Goal: Task Accomplishment & Management: Manage account settings

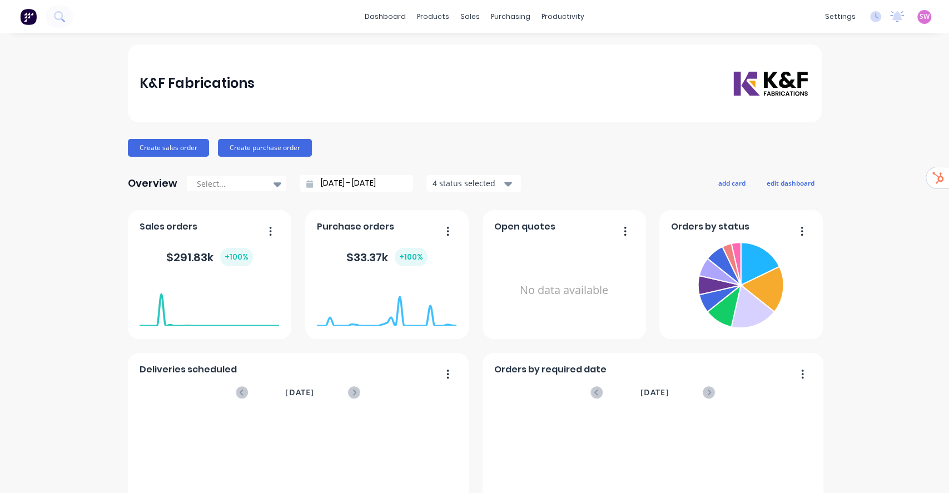
click at [919, 17] on span "SW" at bounding box center [924, 17] width 10 height 10
click at [844, 137] on button "Sign out" at bounding box center [854, 139] width 147 height 22
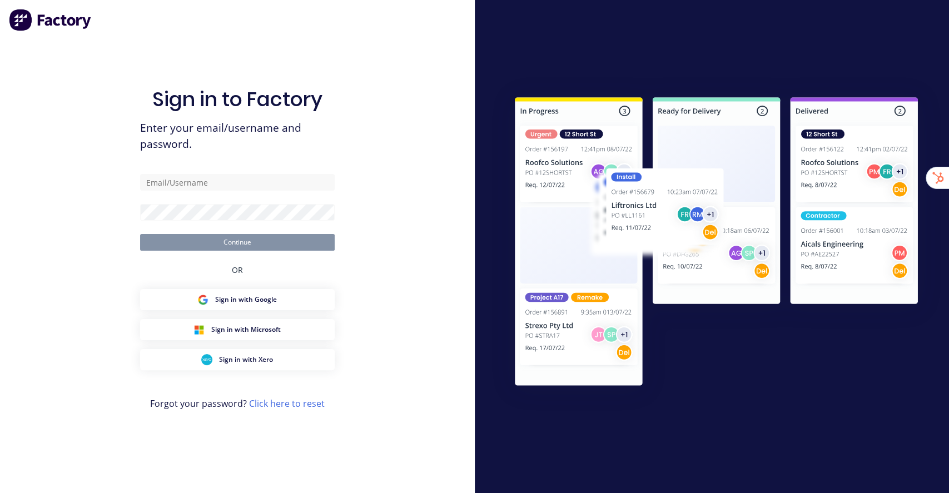
type input "[EMAIL_ADDRESS][DOMAIN_NAME]"
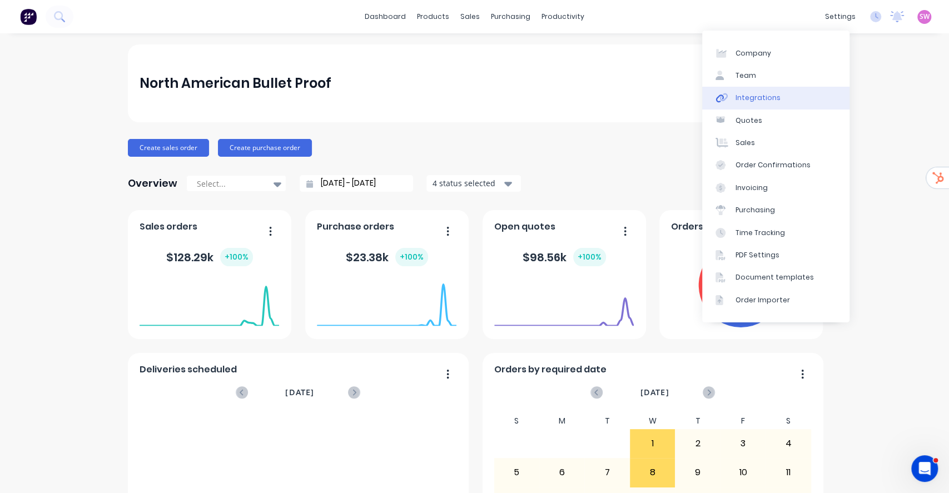
click at [759, 101] on div "Integrations" at bounding box center [757, 98] width 45 height 10
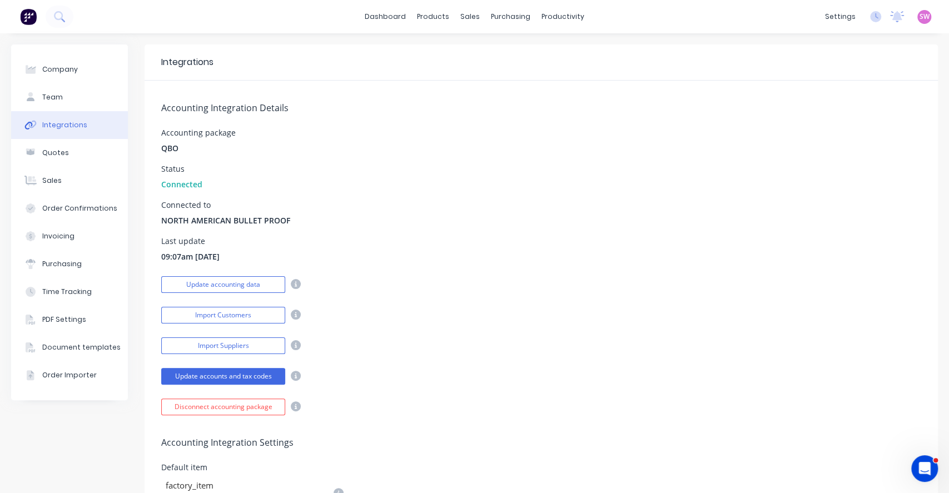
click at [375, 211] on div "Connected to NORTH AMERICAN BULLET PROOF" at bounding box center [541, 213] width 760 height 25
click at [236, 282] on button "Update accounting data" at bounding box center [223, 284] width 124 height 17
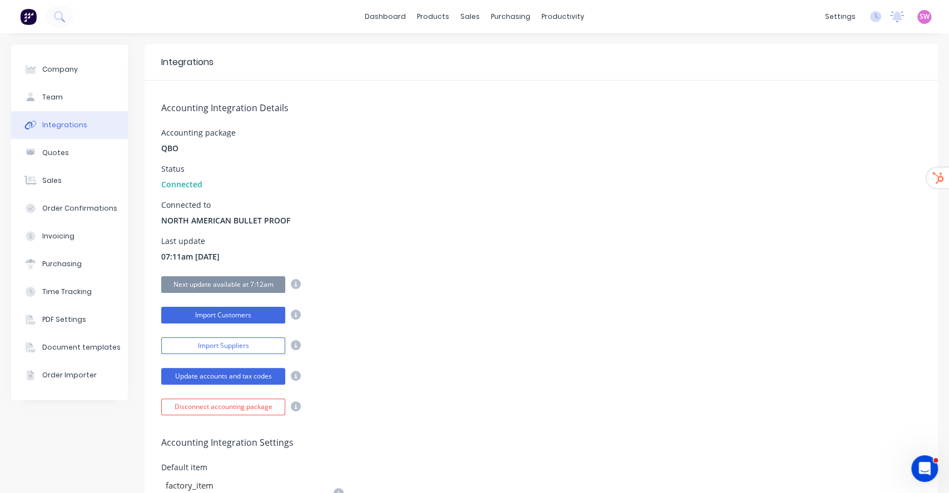
click at [210, 315] on button "Import Customers" at bounding box center [223, 315] width 124 height 17
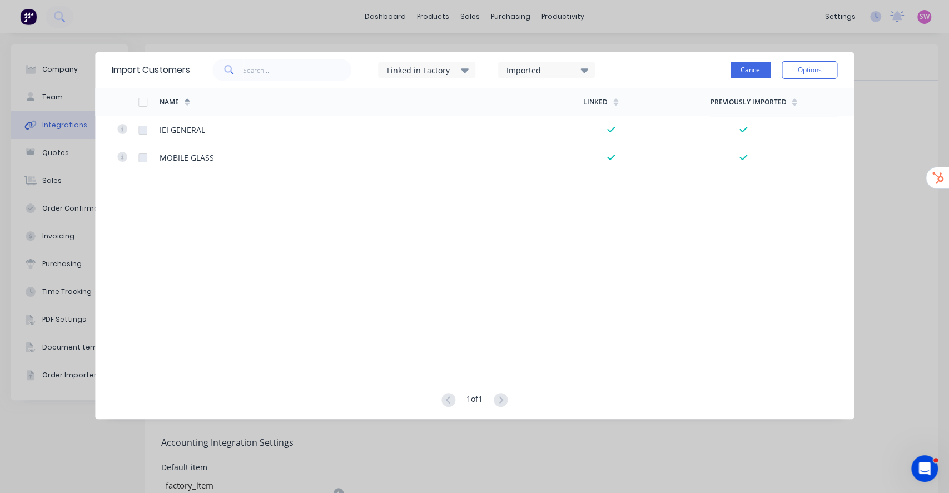
click at [749, 73] on button "Cancel" at bounding box center [750, 70] width 40 height 17
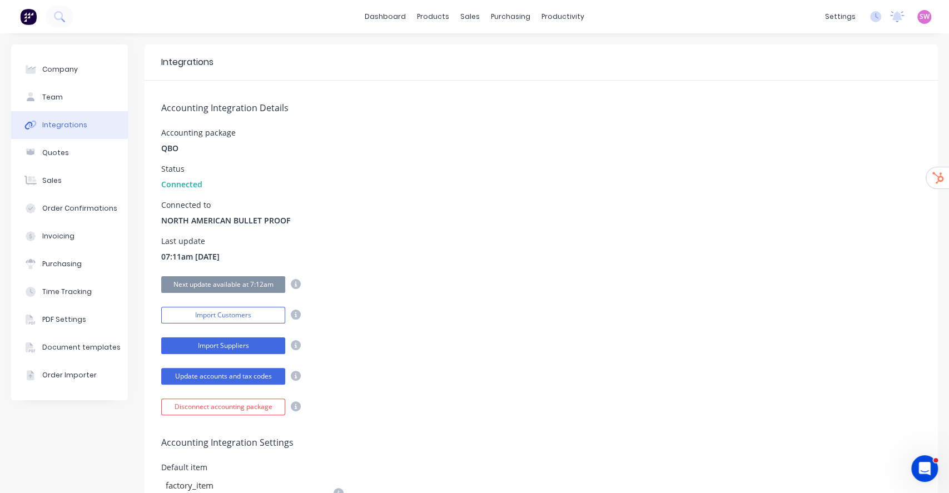
click at [227, 343] on button "Import Suppliers" at bounding box center [223, 345] width 124 height 17
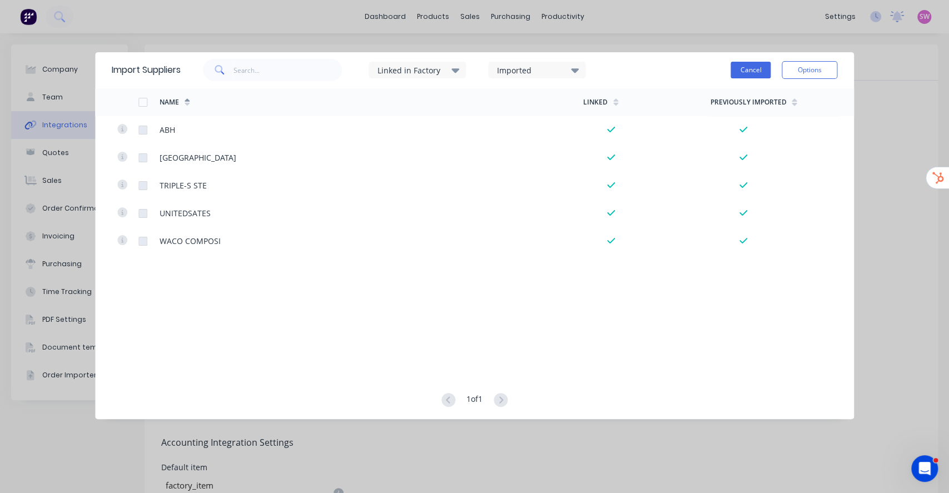
click at [760, 74] on button "Cancel" at bounding box center [750, 70] width 40 height 17
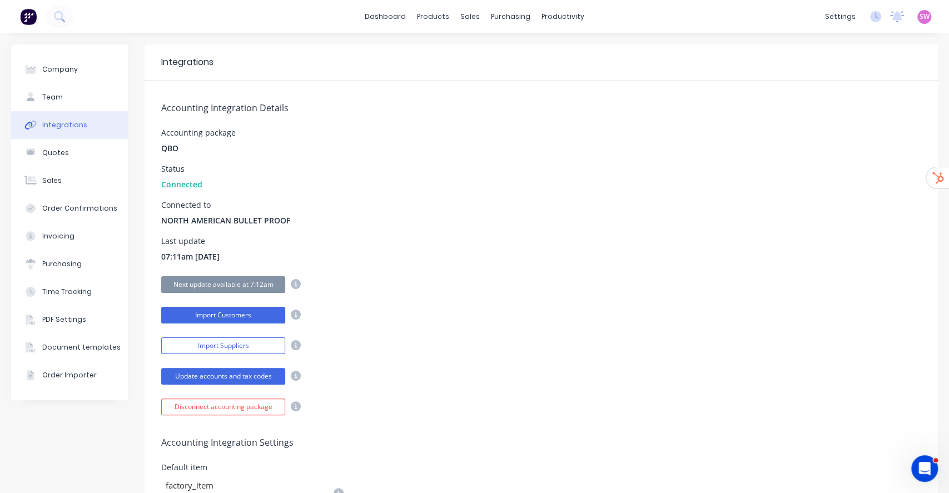
click at [235, 315] on button "Import Customers" at bounding box center [223, 315] width 124 height 17
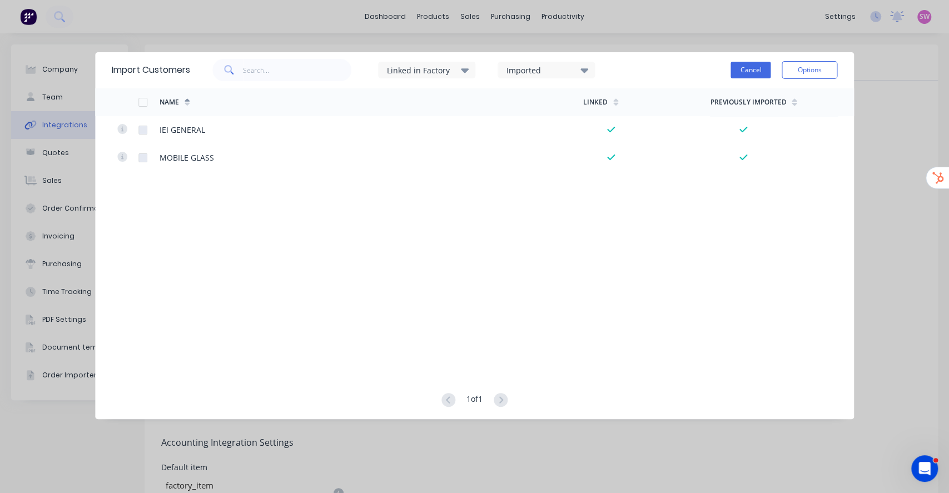
click at [747, 69] on button "Cancel" at bounding box center [750, 70] width 40 height 17
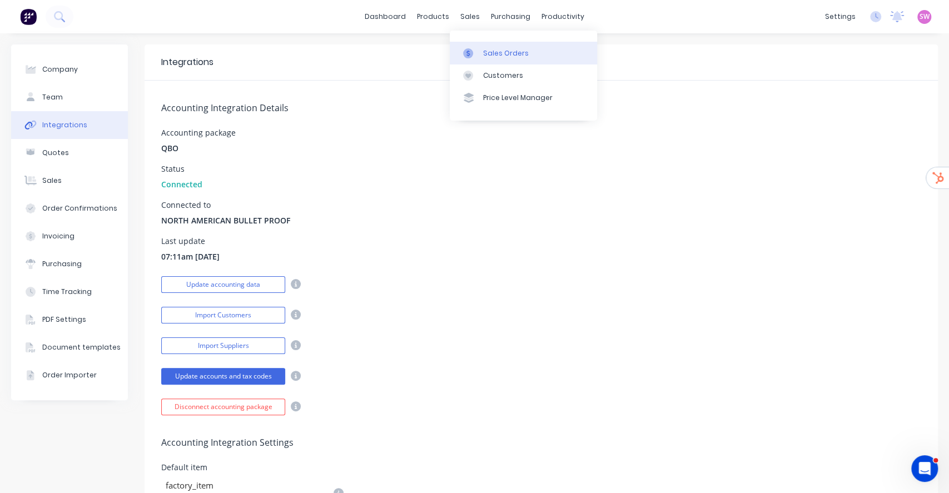
click at [489, 56] on div "Sales Orders" at bounding box center [506, 53] width 46 height 10
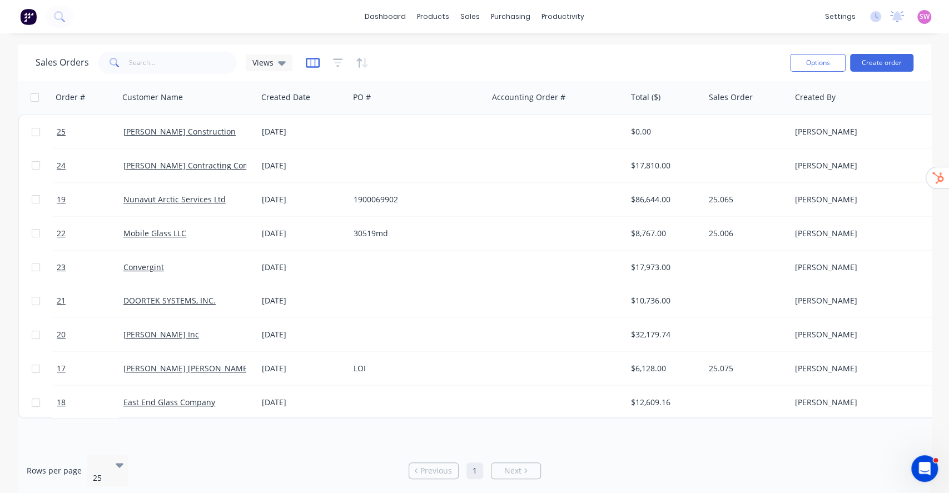
click at [312, 64] on icon "button" at bounding box center [313, 62] width 6 height 7
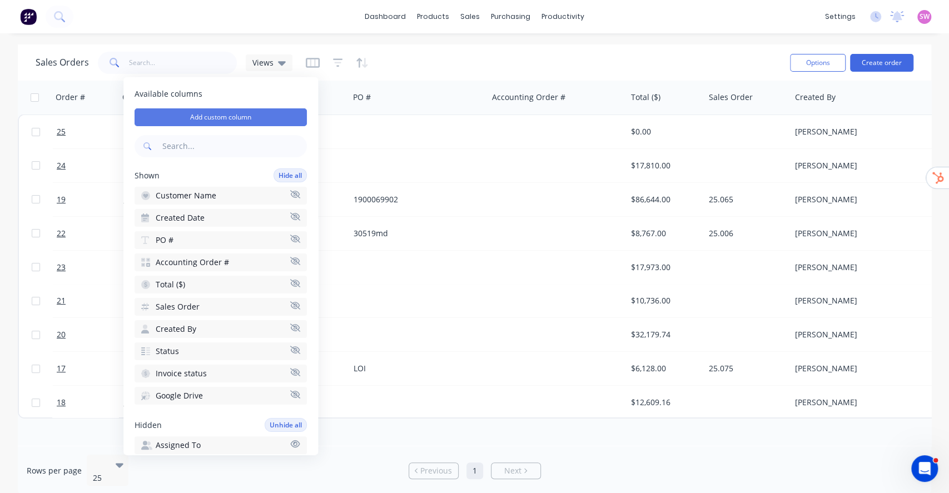
click at [236, 119] on button "Add custom column" at bounding box center [220, 117] width 172 height 18
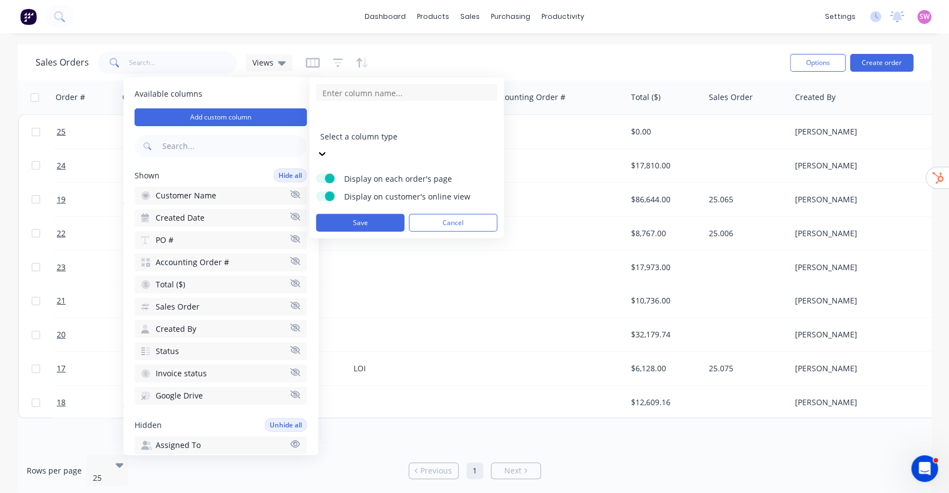
click at [422, 121] on div at bounding box center [400, 121] width 160 height 14
click at [372, 96] on input at bounding box center [406, 92] width 181 height 17
type input "Testing URL"
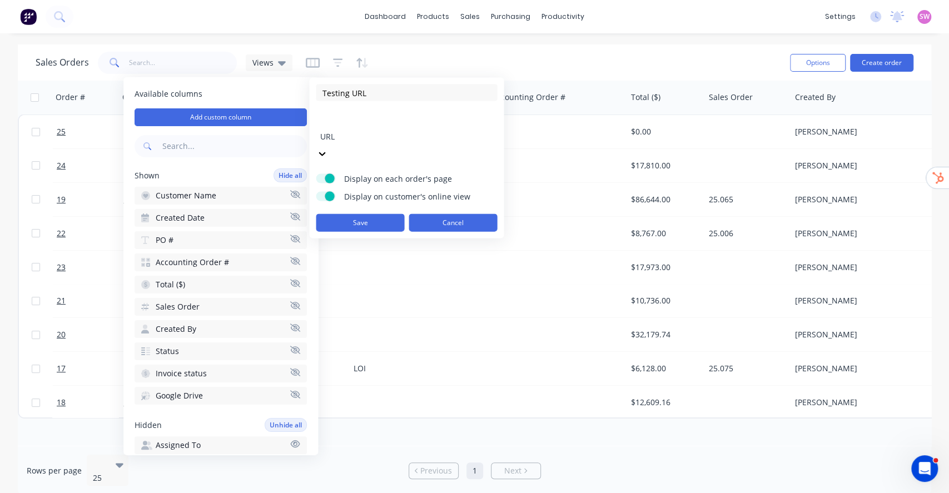
click at [440, 214] on button "Cancel" at bounding box center [452, 223] width 88 height 18
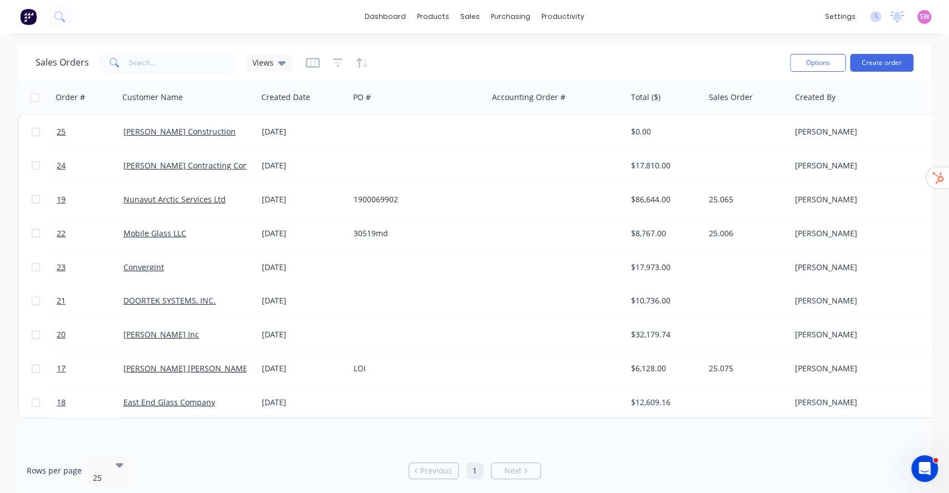
click at [569, 440] on div "Order # Customer Name Created Date PO # Accounting Order # Total ($) Sales Orde…" at bounding box center [474, 263] width 913 height 365
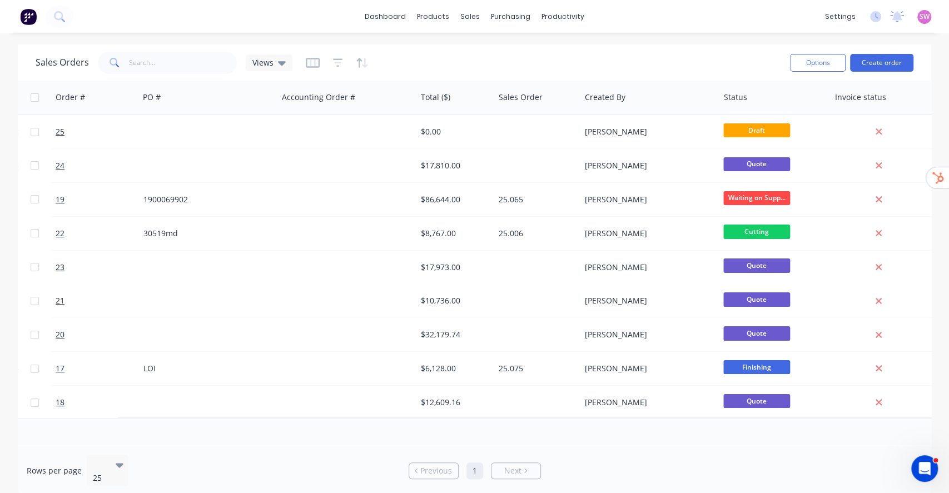
scroll to position [0, 319]
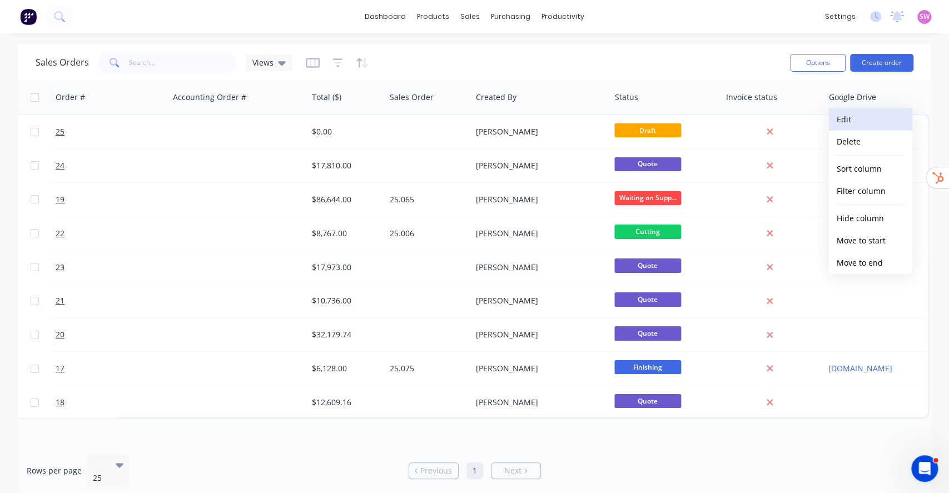
click at [855, 123] on button "Edit" at bounding box center [870, 119] width 83 height 22
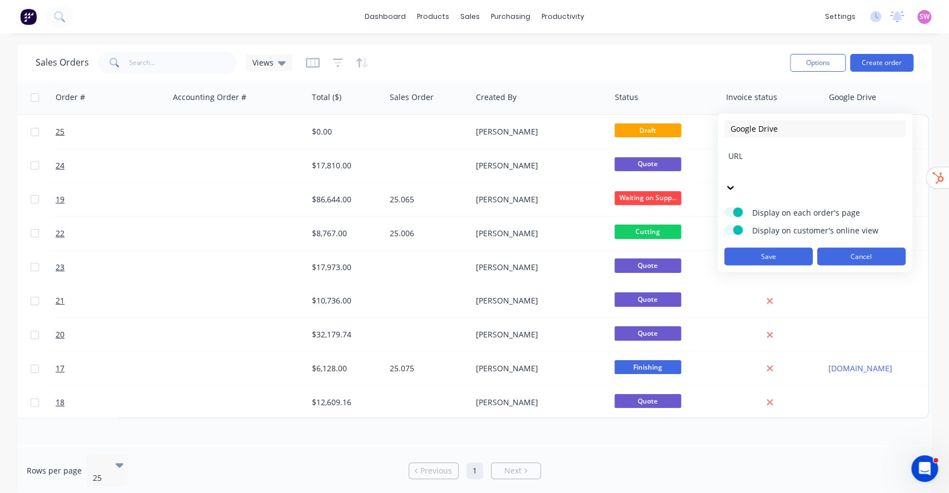
click at [882, 247] on button "Cancel" at bounding box center [861, 256] width 88 height 18
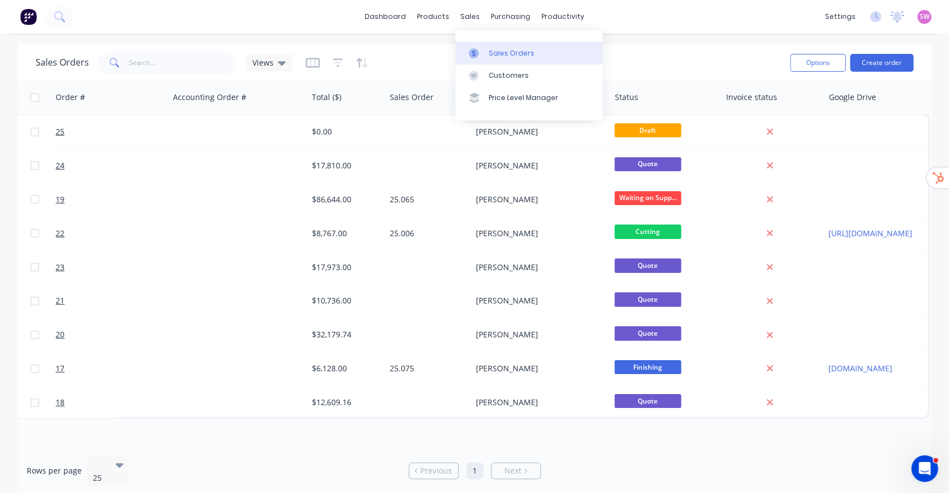
click at [508, 51] on div "Sales Orders" at bounding box center [511, 53] width 46 height 10
click at [493, 49] on div "Sales Orders" at bounding box center [511, 53] width 46 height 10
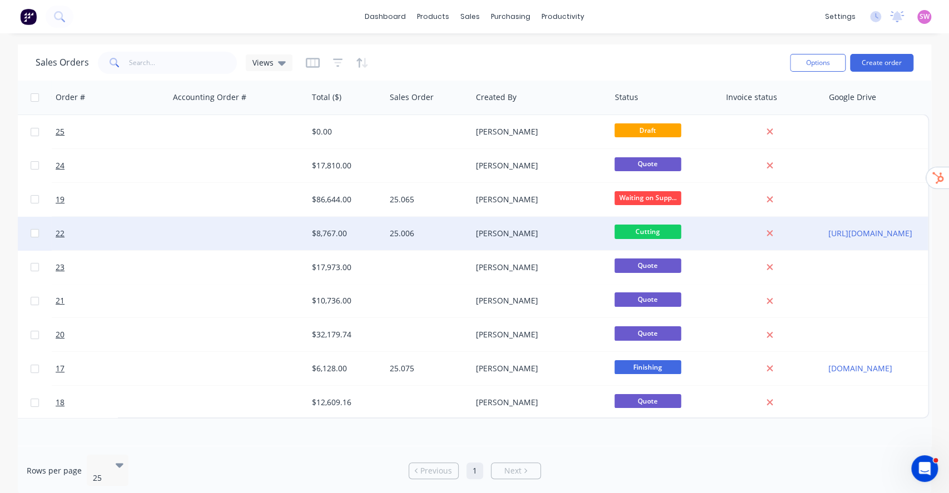
click at [565, 232] on div "[PERSON_NAME]" at bounding box center [537, 233] width 123 height 11
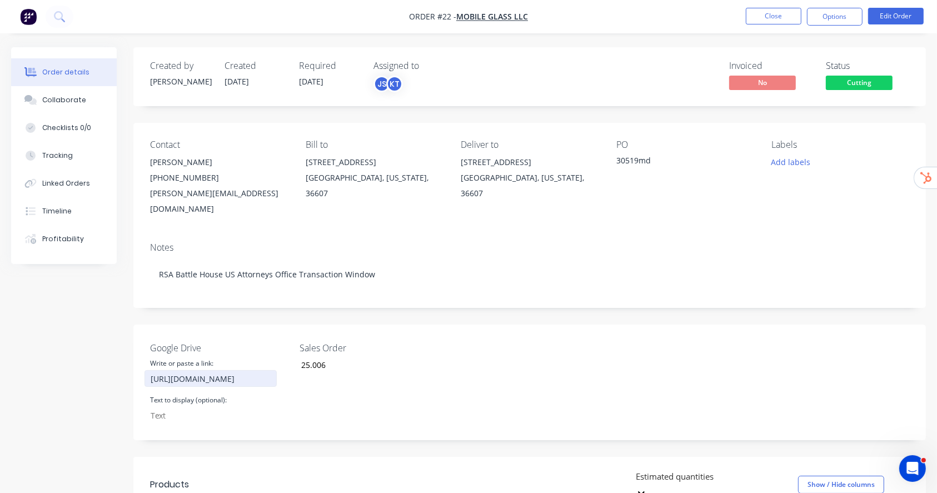
click at [239, 370] on input "[URL][DOMAIN_NAME]" at bounding box center [210, 378] width 132 height 17
click at [244, 370] on input "[URL][DOMAIN_NAME]" at bounding box center [210, 378] width 132 height 17
click at [453, 303] on div "Created by [PERSON_NAME] Created [DATE] Required [DATE] Assigned to JS KT Invoi…" at bounding box center [529, 436] width 792 height 779
click at [765, 12] on button "Close" at bounding box center [774, 16] width 56 height 17
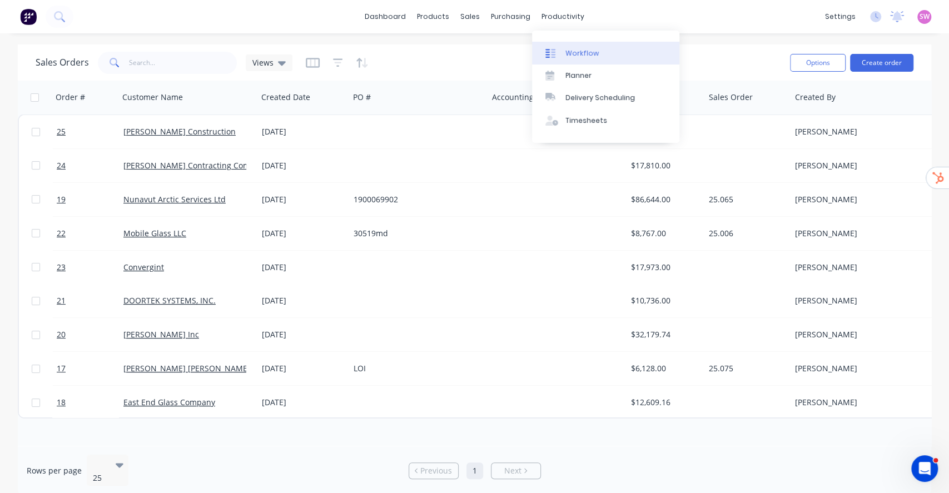
click at [587, 47] on link "Workflow" at bounding box center [605, 53] width 147 height 22
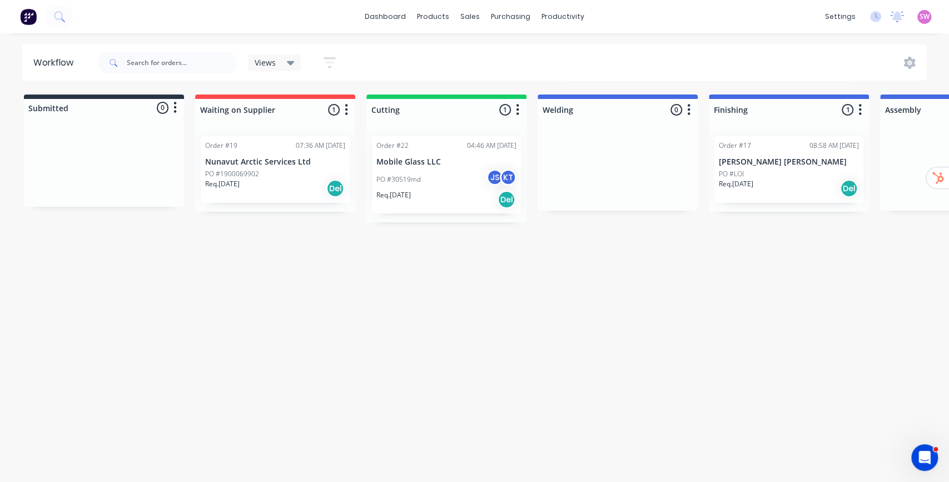
click at [478, 177] on div "KT [PERSON_NAME]" at bounding box center [452, 175] width 150 height 17
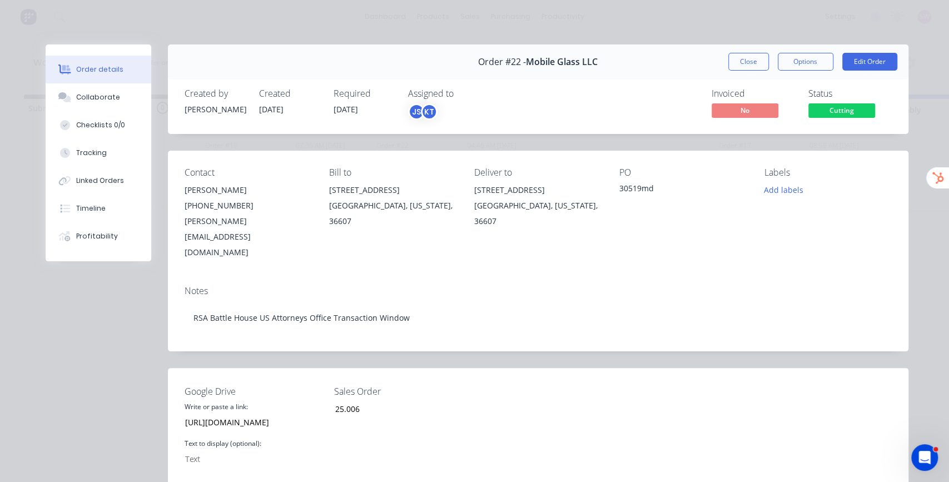
click at [748, 69] on button "Close" at bounding box center [748, 62] width 41 height 18
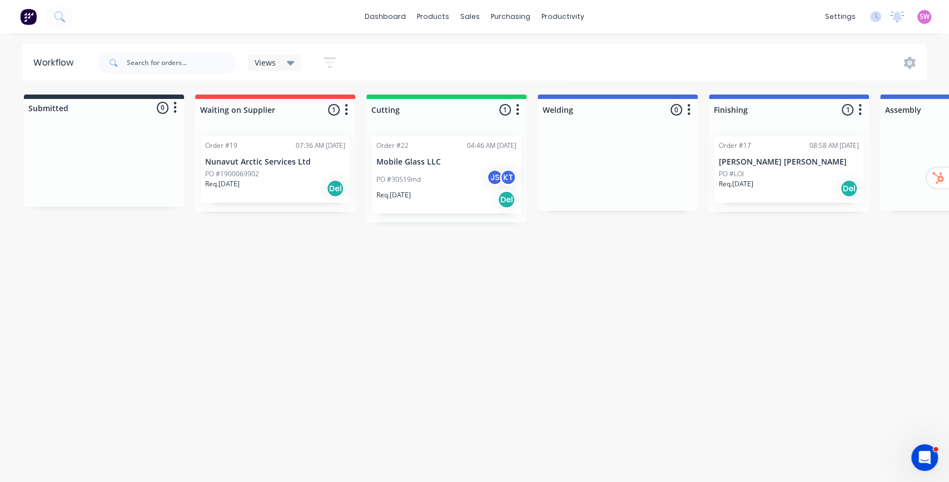
click at [467, 186] on div "PO #30519md JS KT" at bounding box center [446, 179] width 140 height 21
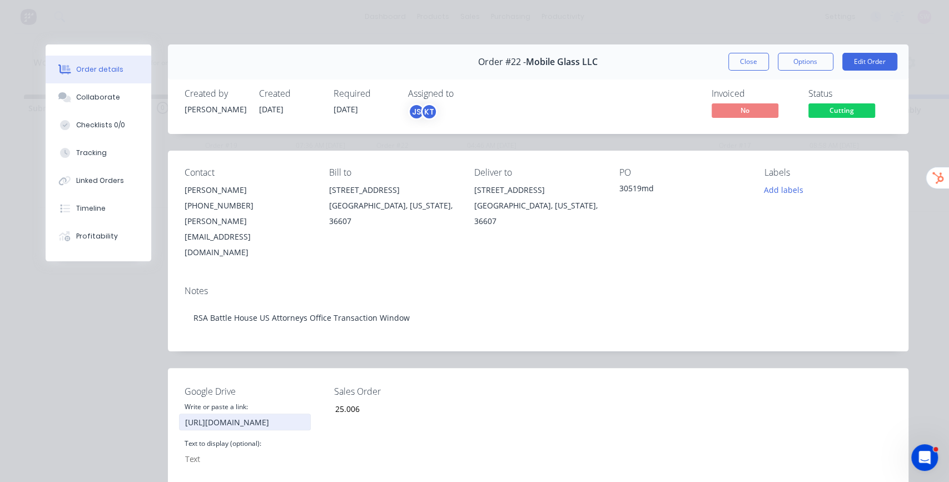
click at [261, 413] on input "[URL][DOMAIN_NAME]" at bounding box center [245, 421] width 132 height 17
click at [738, 57] on button "Close" at bounding box center [748, 62] width 41 height 18
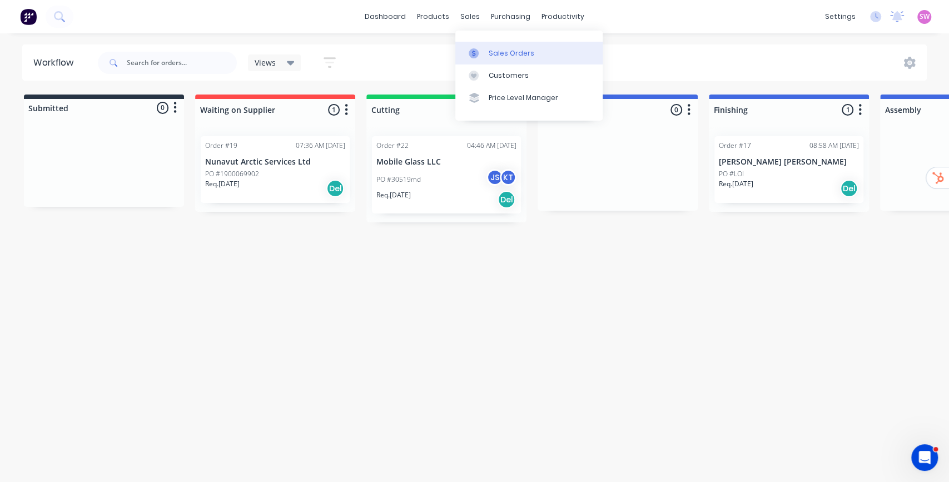
click at [500, 47] on link "Sales Orders" at bounding box center [528, 53] width 147 height 22
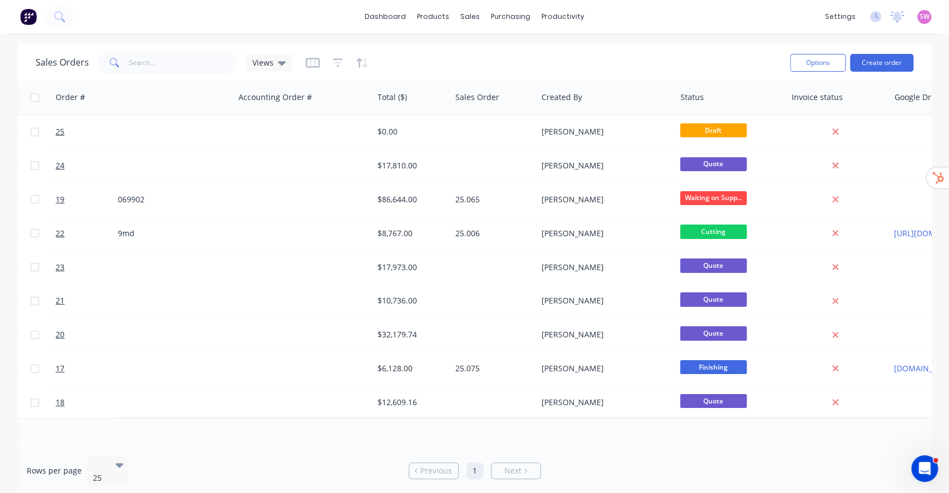
scroll to position [0, 319]
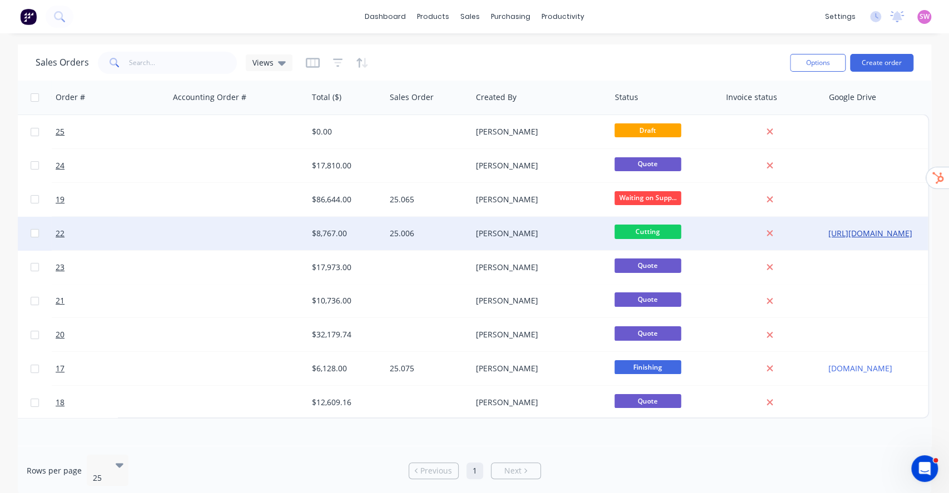
click at [873, 234] on link "[URL][DOMAIN_NAME]" at bounding box center [869, 233] width 84 height 11
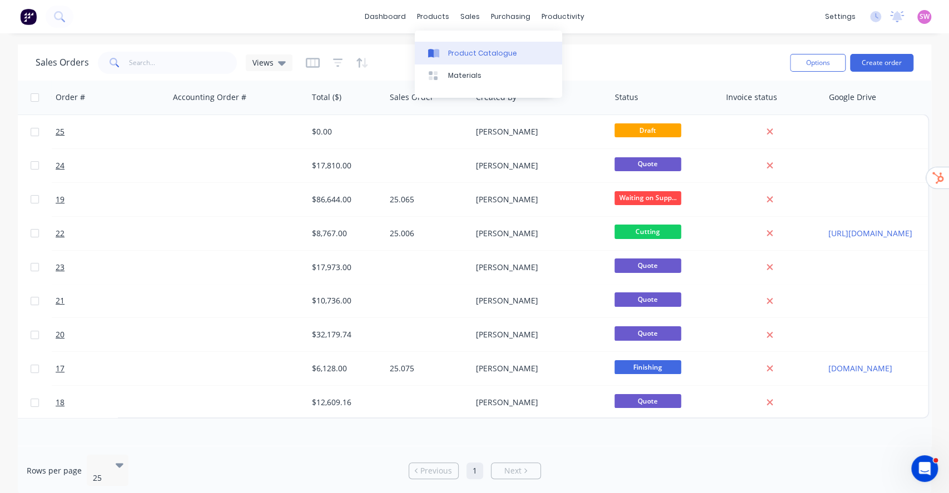
click at [462, 44] on link "Product Catalogue" at bounding box center [488, 53] width 147 height 22
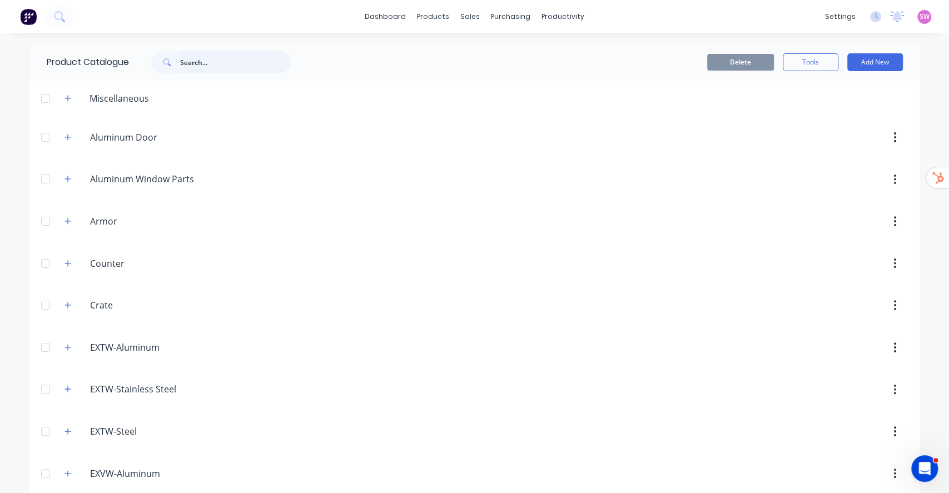
click at [202, 52] on input "text" at bounding box center [235, 62] width 110 height 22
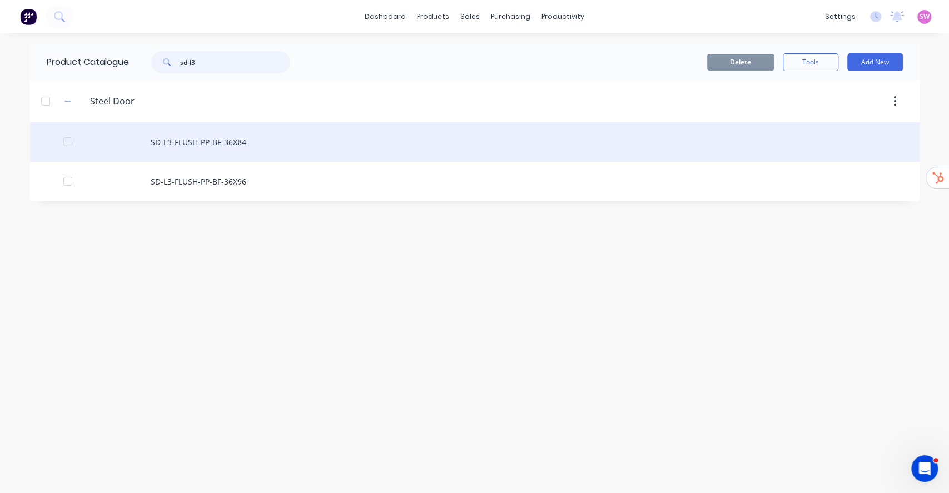
type input "sd-l3"
click at [224, 140] on div "SD-L3-FLUSH-PP-BF-36X84" at bounding box center [474, 141] width 889 height 39
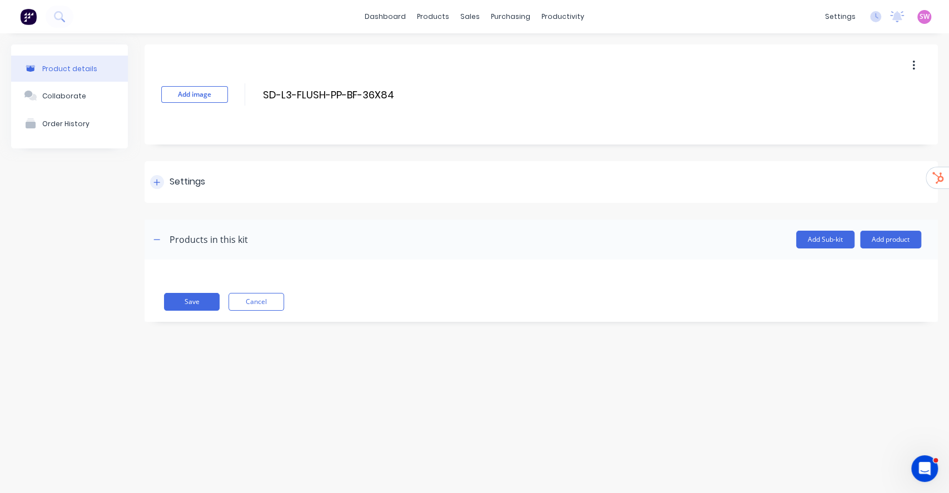
click at [194, 186] on div "Settings" at bounding box center [187, 182] width 36 height 14
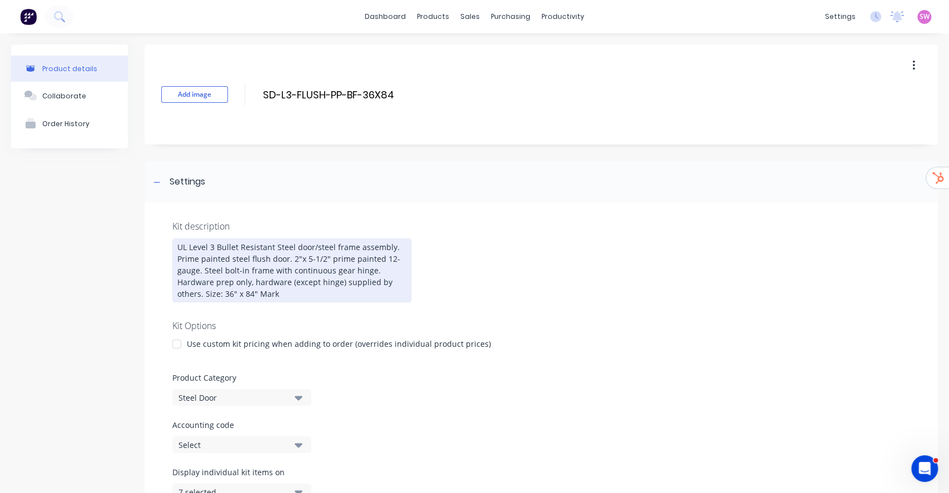
click at [213, 248] on div "UL Level 3 Bullet Resistant Steel door/steel frame assembly. Prime painted stee…" at bounding box center [291, 270] width 239 height 64
click at [212, 244] on div "UL Level Bullet Resistant Steel door/steel frame assembly. Prime painted steel …" at bounding box center [291, 270] width 239 height 64
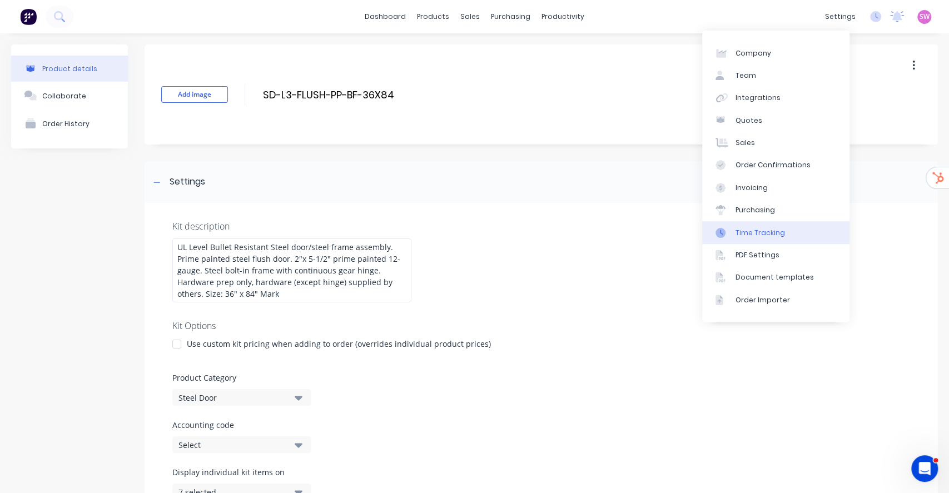
click at [780, 226] on link "Time Tracking" at bounding box center [775, 232] width 147 height 22
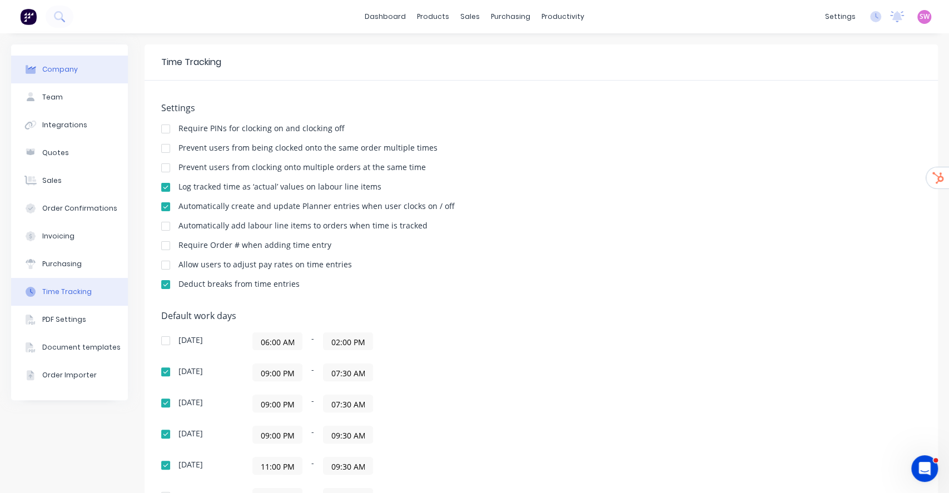
click at [62, 79] on button "Company" at bounding box center [69, 70] width 117 height 28
select select "US"
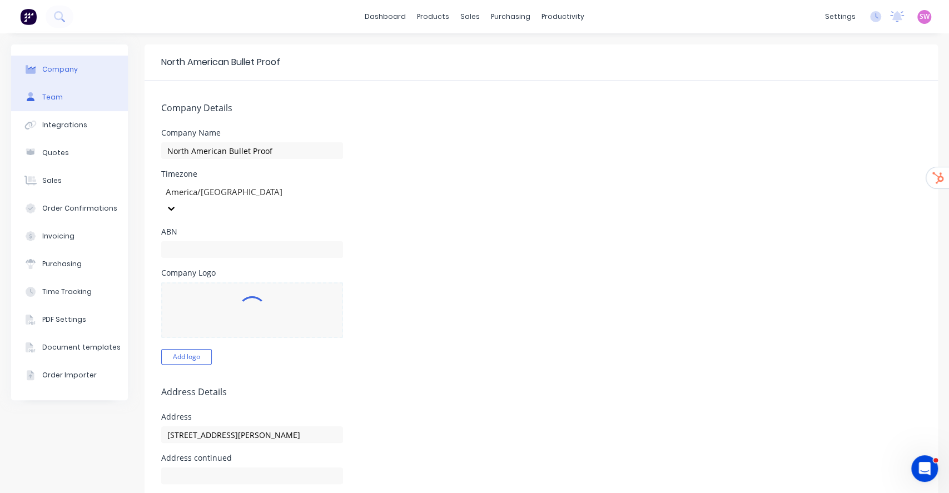
click at [52, 94] on div "Team" at bounding box center [52, 97] width 21 height 10
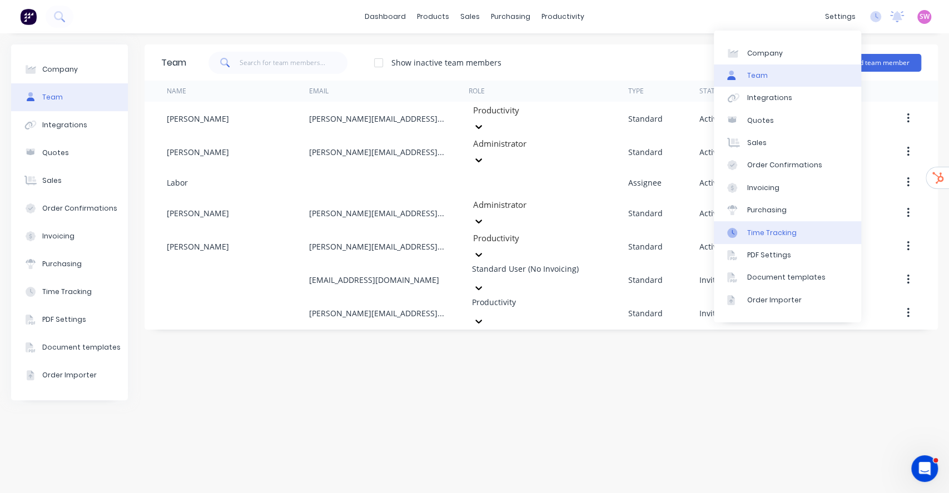
click at [780, 233] on div "Time Tracking" at bounding box center [771, 233] width 49 height 10
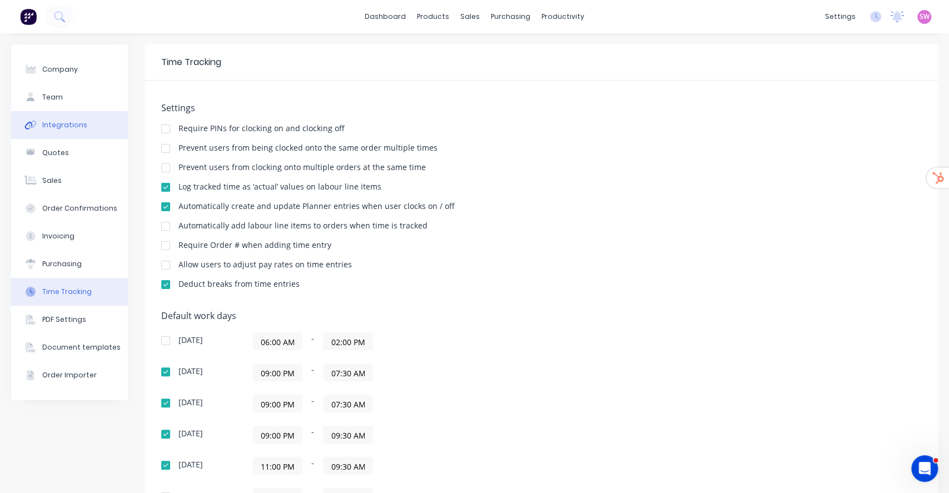
click at [51, 118] on button "Integrations" at bounding box center [69, 125] width 117 height 28
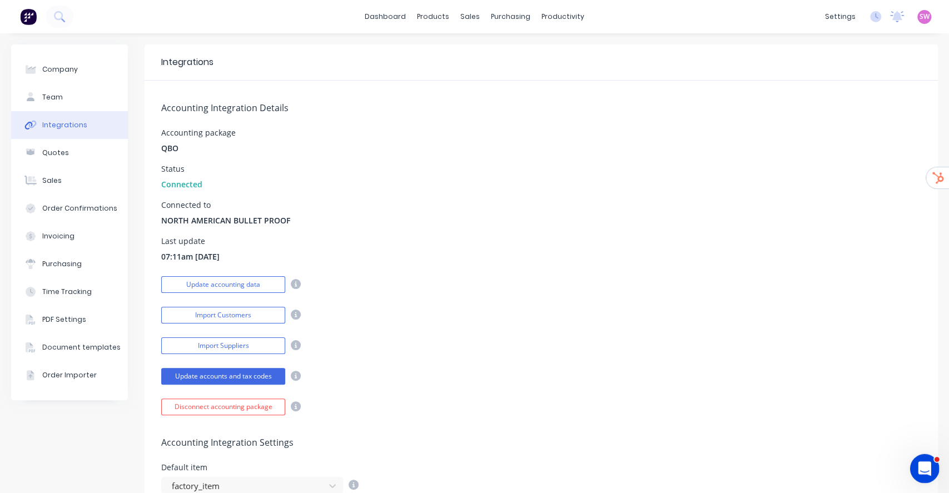
click at [925, 460] on icon "Open Intercom Messenger" at bounding box center [923, 467] width 18 height 18
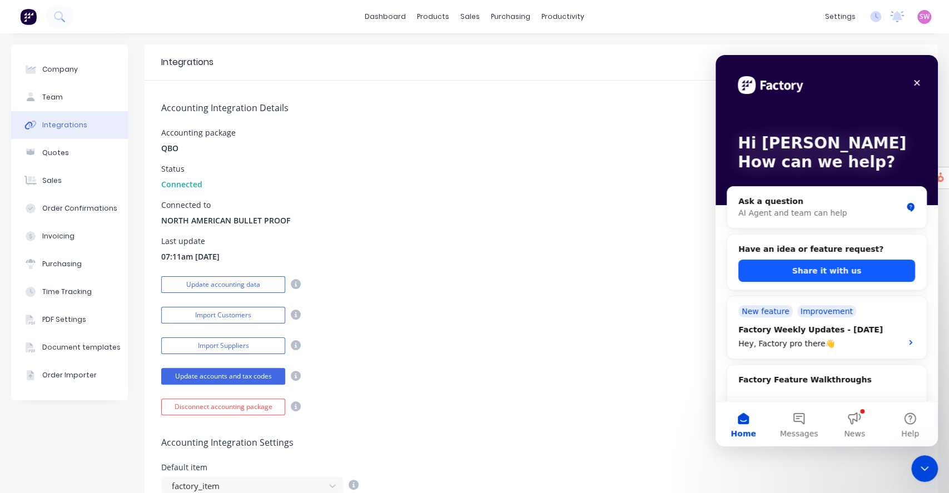
click at [827, 278] on button "Share it with us" at bounding box center [826, 271] width 177 height 22
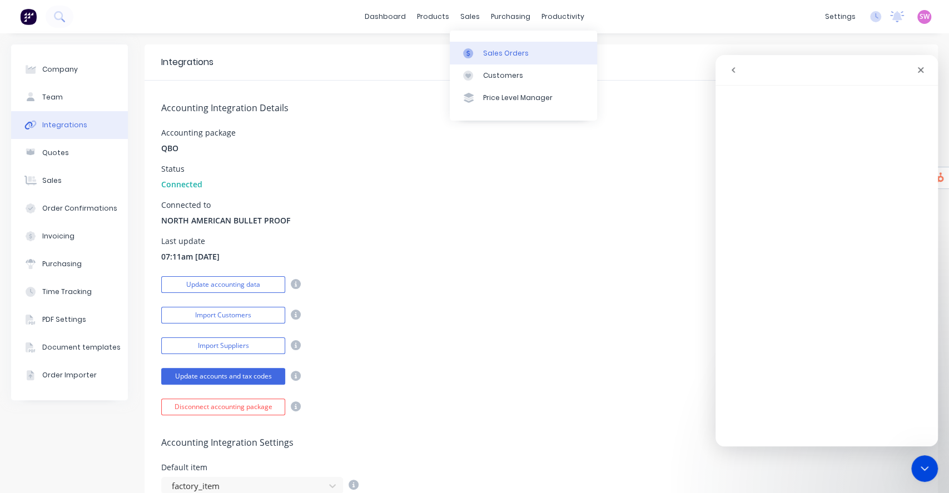
click at [490, 50] on div "Sales Orders" at bounding box center [506, 53] width 46 height 10
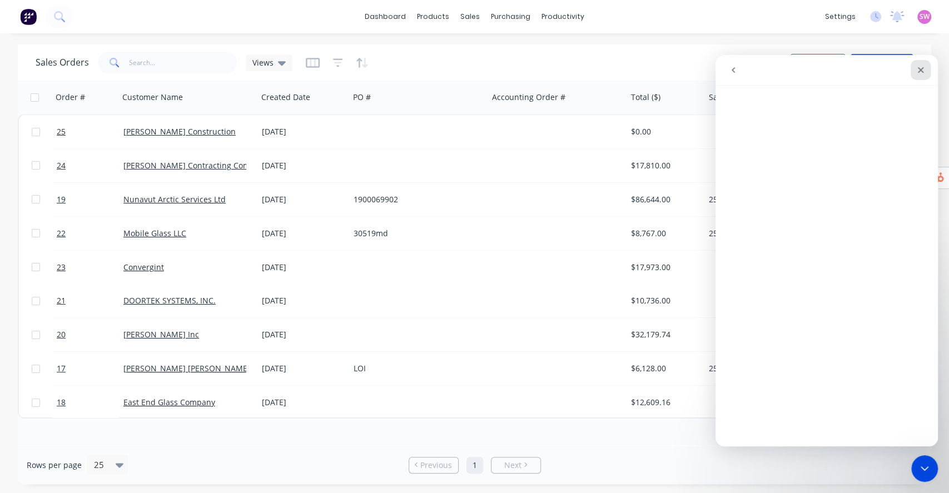
click at [921, 69] on icon "Close" at bounding box center [920, 70] width 9 height 9
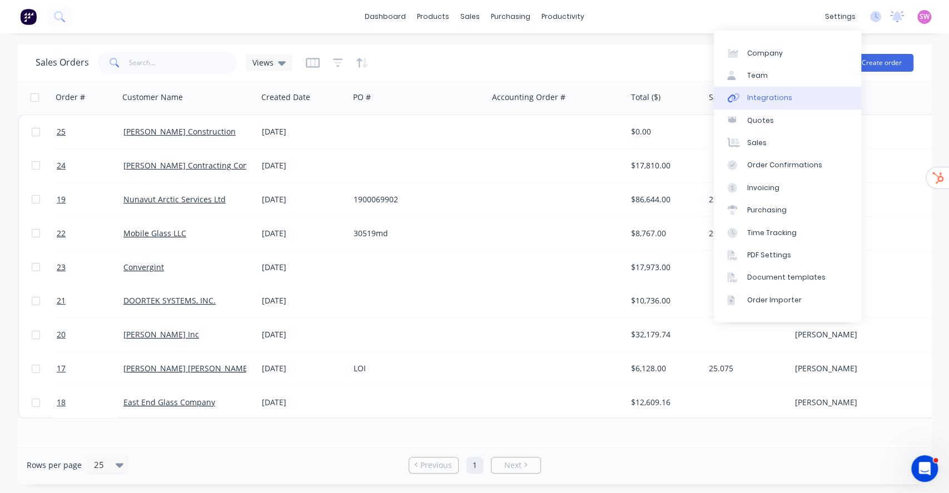
click at [762, 93] on div "Integrations" at bounding box center [769, 98] width 45 height 10
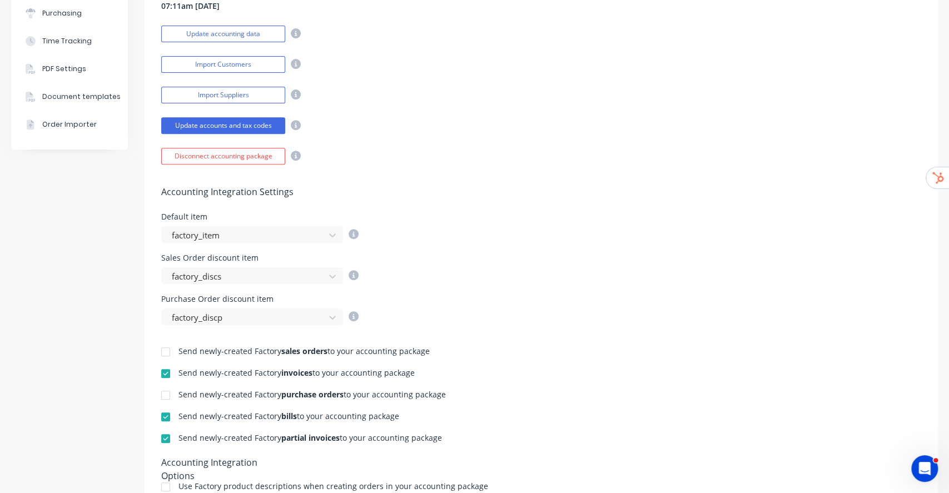
scroll to position [381, 0]
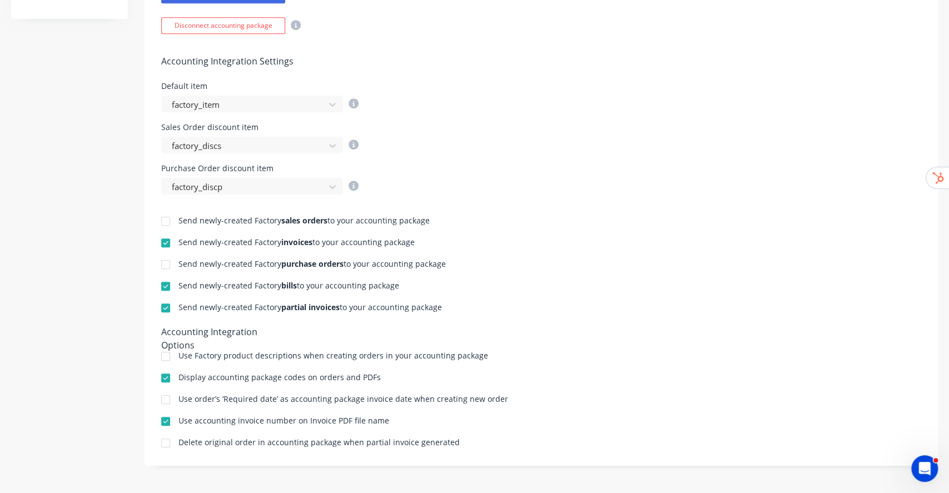
click at [636, 111] on div "Default item factory_item" at bounding box center [541, 97] width 760 height 30
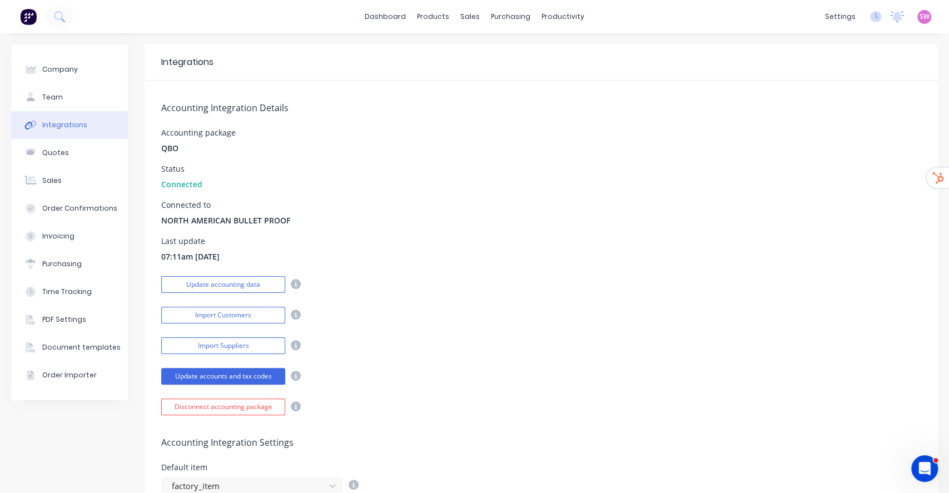
scroll to position [0, 0]
click at [528, 52] on div "Purchase Orders" at bounding box center [540, 53] width 59 height 10
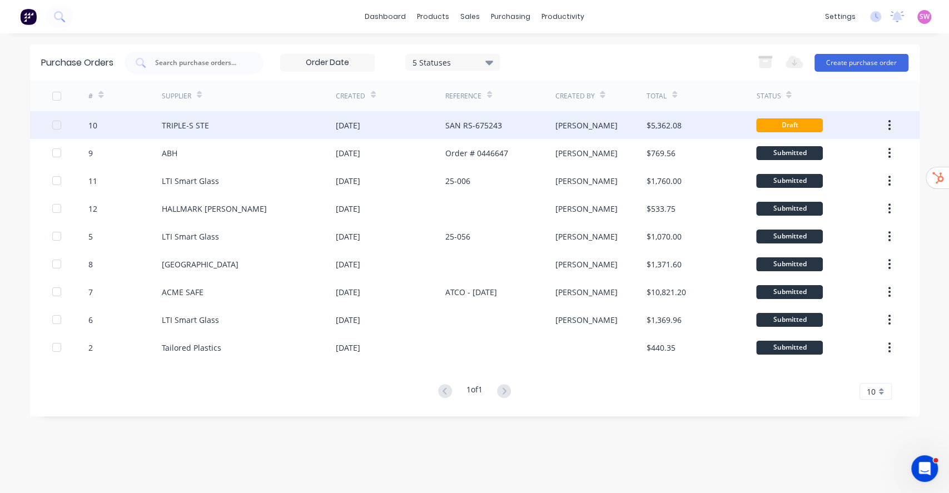
click at [265, 128] on div "TRIPLE-S STE" at bounding box center [249, 125] width 174 height 28
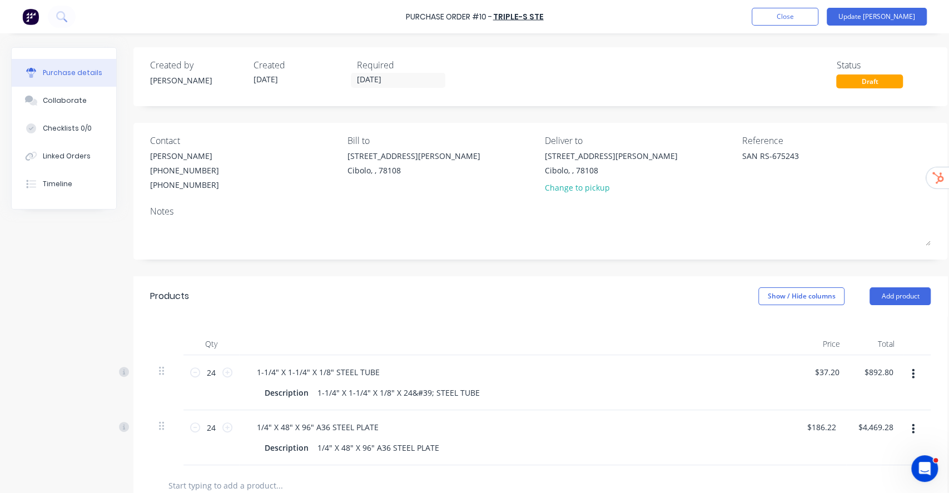
click at [79, 268] on div "Created by Kris Created 07/10/25 Required 06/10/25 Status Draft Contact Bruce W…" at bounding box center [479, 367] width 936 height 641
click at [902, 26] on div "Purchase Order #10 - TRIPLE-S STE Add product Close Update Bill" at bounding box center [474, 16] width 949 height 33
click at [904, 19] on button "Update Bill" at bounding box center [876, 17] width 100 height 18
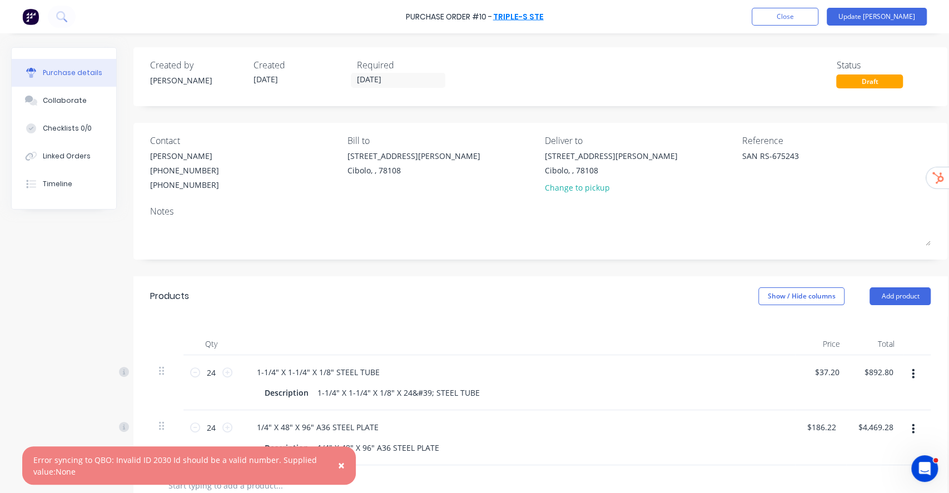
click at [533, 17] on link "TRIPLE-S STE" at bounding box center [518, 16] width 51 height 11
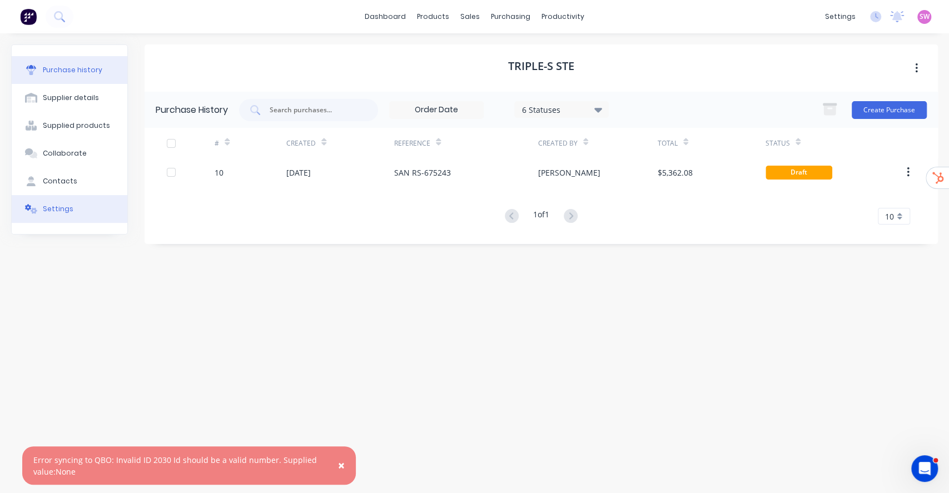
click at [28, 207] on icon at bounding box center [31, 209] width 13 height 10
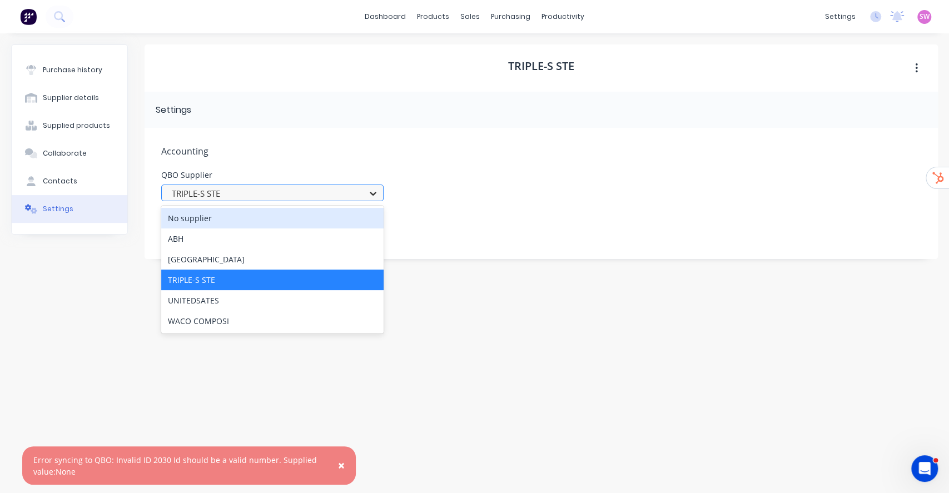
click at [365, 194] on div at bounding box center [373, 193] width 20 height 18
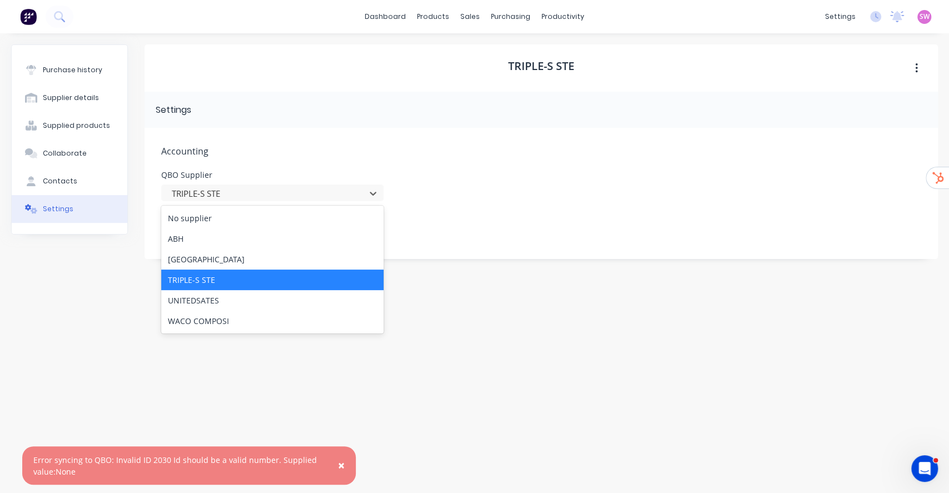
click at [204, 279] on div "TRIPLE-S STE" at bounding box center [272, 280] width 222 height 21
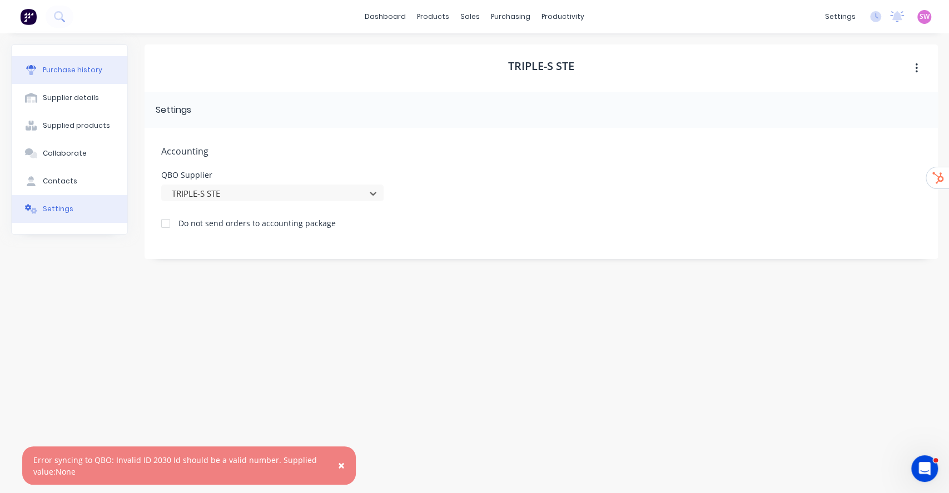
click at [81, 72] on div "Purchase history" at bounding box center [72, 70] width 59 height 10
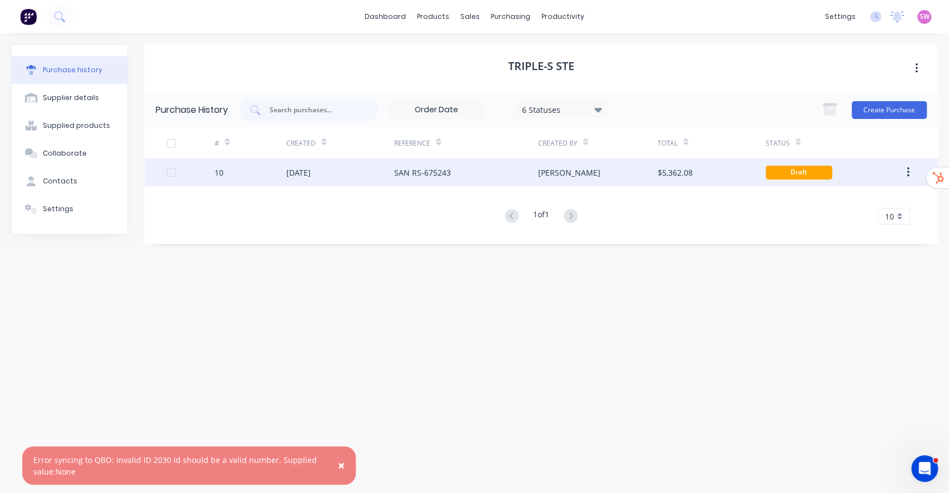
click at [466, 170] on div "SAN RS-675243" at bounding box center [465, 172] width 143 height 28
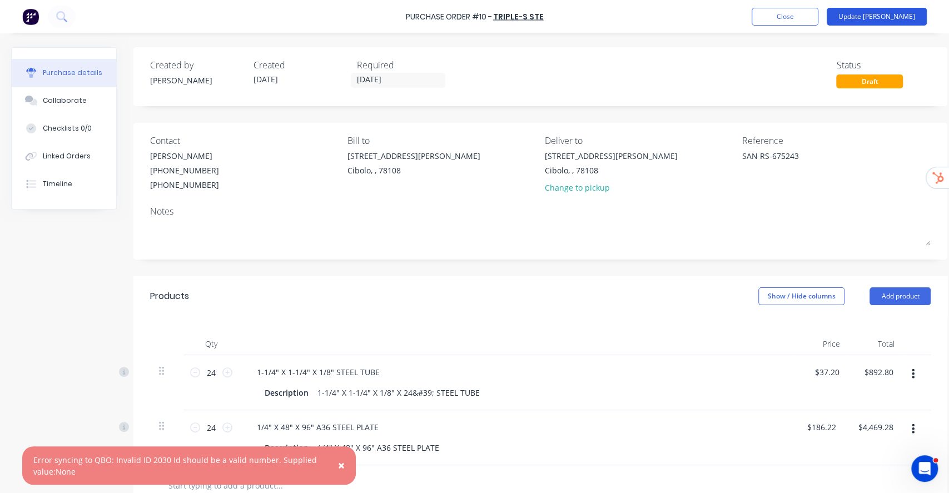
click at [884, 16] on button "Update Bill" at bounding box center [876, 17] width 100 height 18
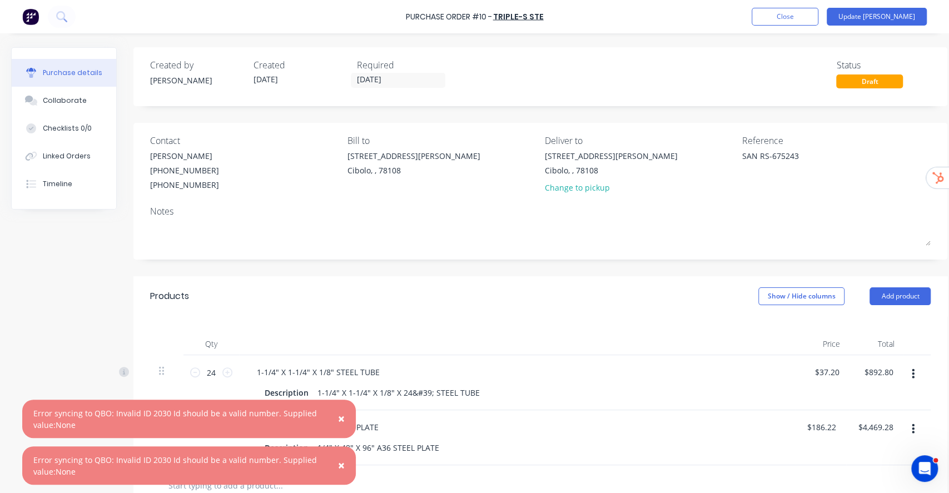
click at [339, 466] on span "×" at bounding box center [341, 465] width 7 height 16
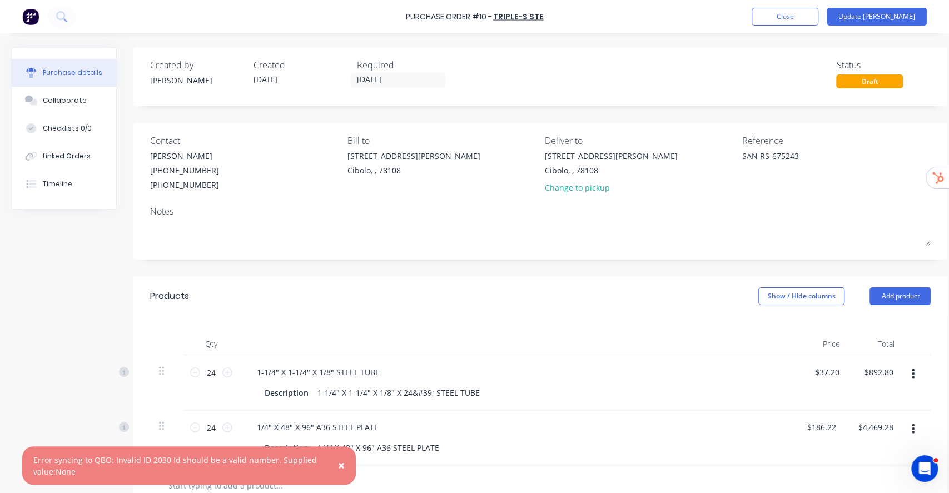
click at [339, 465] on span "×" at bounding box center [341, 465] width 7 height 16
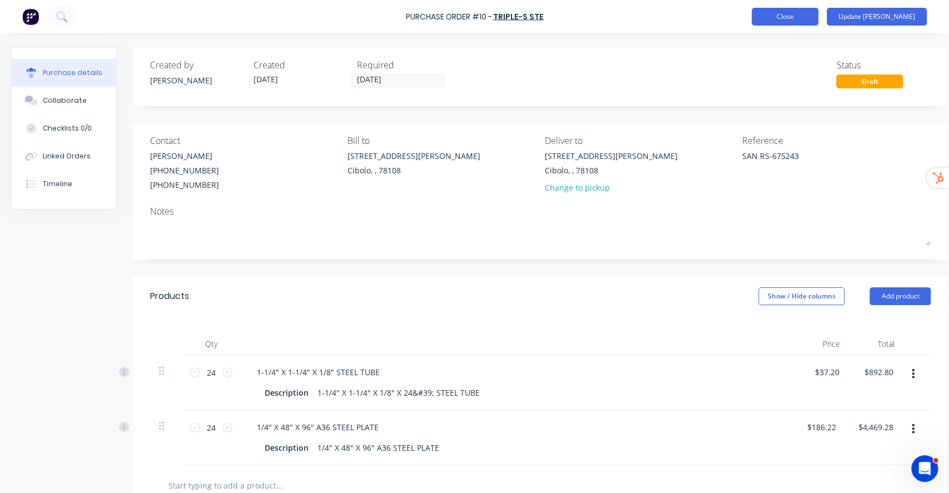
click at [808, 20] on button "Close" at bounding box center [784, 17] width 67 height 18
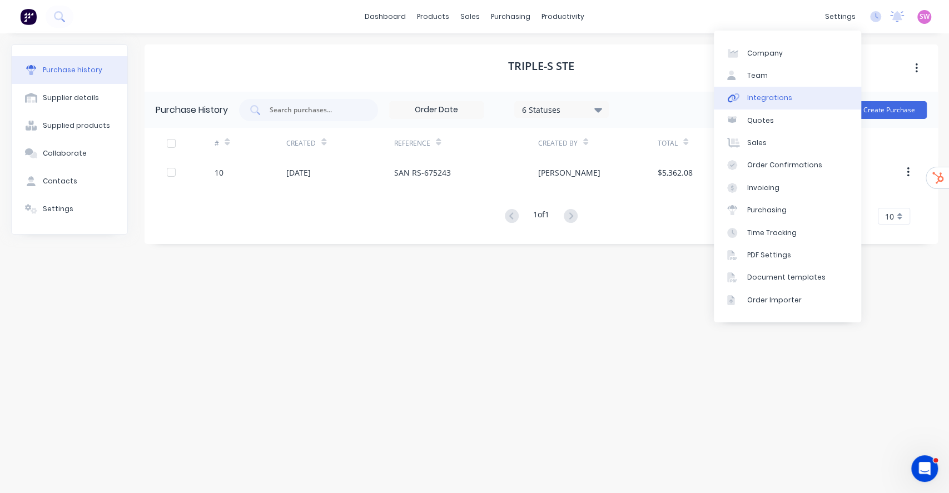
click at [795, 100] on link "Integrations" at bounding box center [786, 98] width 147 height 22
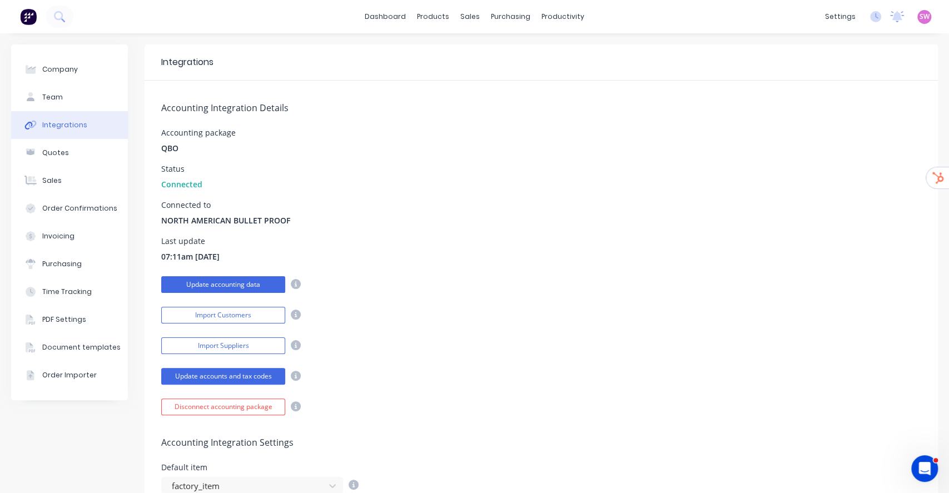
click at [227, 284] on button "Update accounting data" at bounding box center [223, 284] width 124 height 17
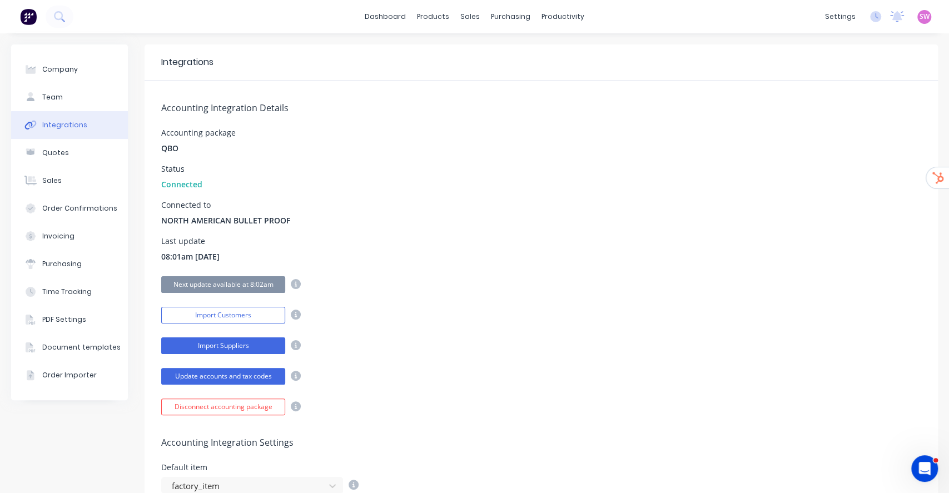
click at [228, 344] on button "Import Suppliers" at bounding box center [223, 345] width 124 height 17
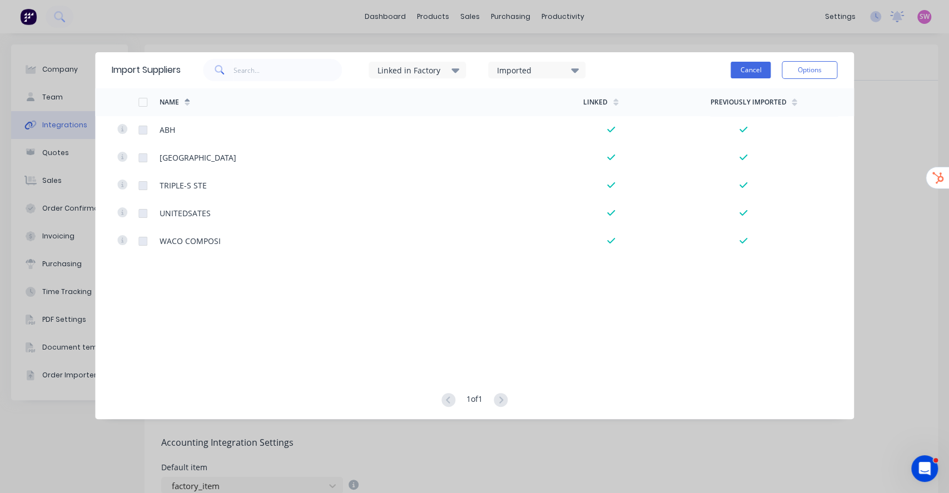
click at [751, 66] on button "Cancel" at bounding box center [750, 70] width 40 height 17
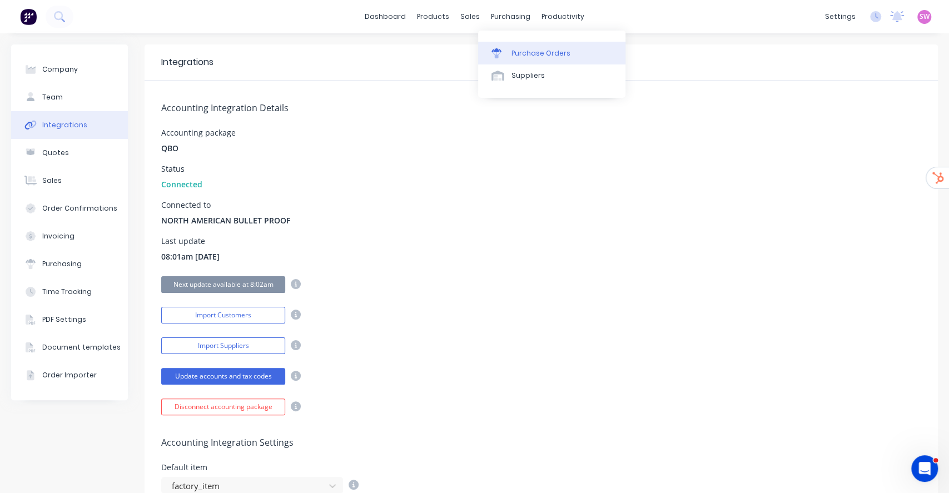
click at [521, 48] on div "Purchase Orders" at bounding box center [540, 53] width 59 height 10
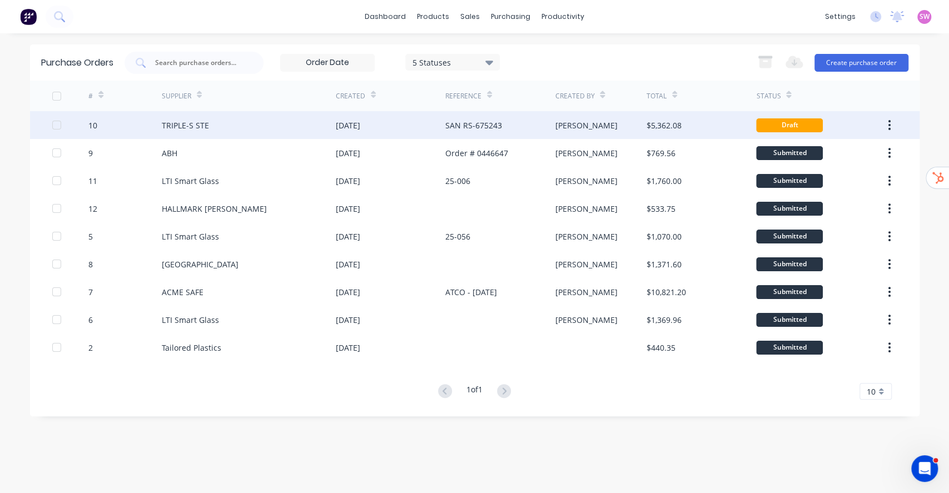
click at [352, 125] on div "[DATE]" at bounding box center [348, 125] width 24 height 12
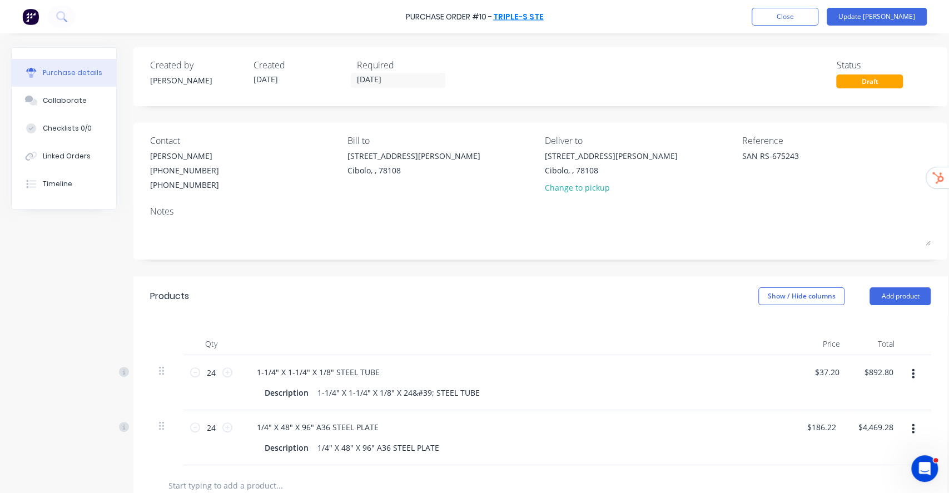
click at [530, 17] on link "TRIPLE-S STE" at bounding box center [518, 16] width 51 height 11
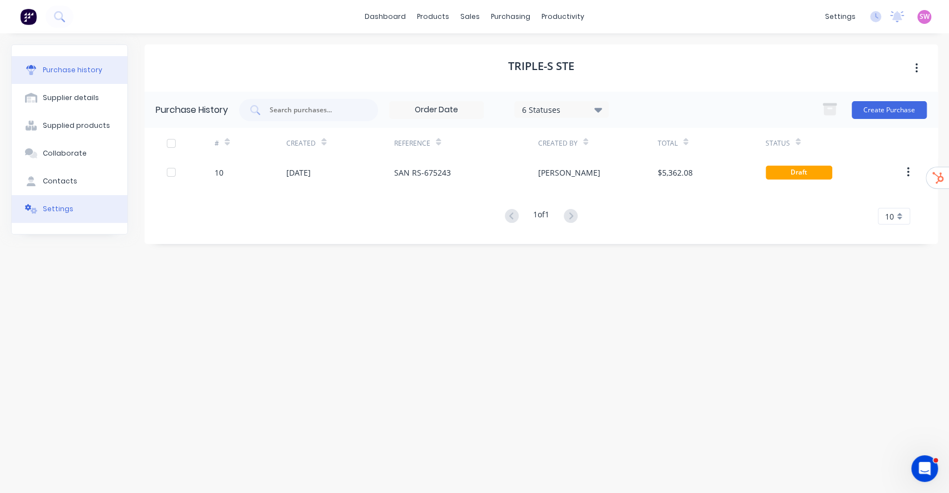
click at [53, 204] on div "Settings" at bounding box center [58, 209] width 31 height 10
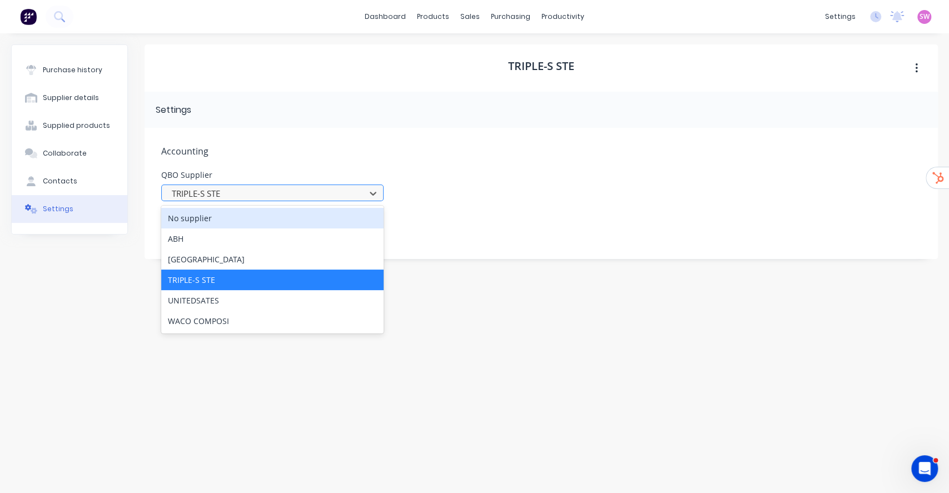
click at [342, 189] on div at bounding box center [265, 194] width 189 height 14
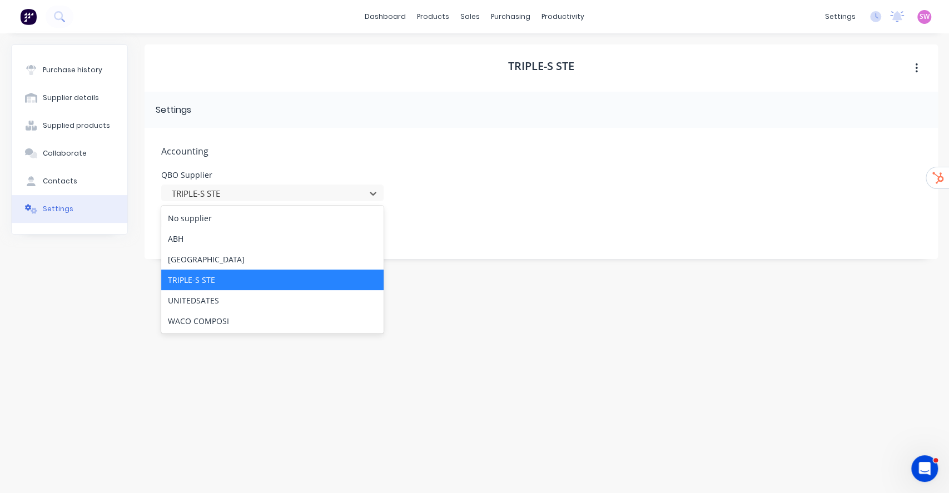
click at [216, 282] on div "TRIPLE-S STE" at bounding box center [272, 280] width 222 height 21
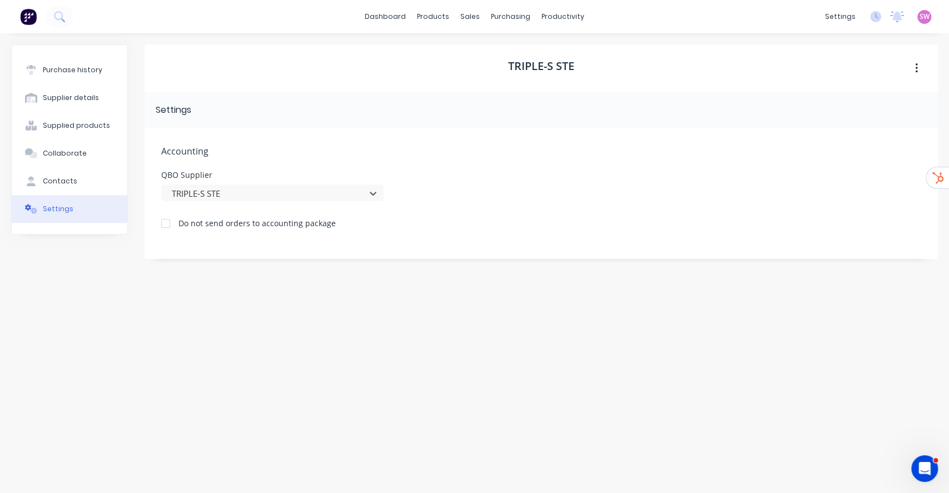
click at [472, 240] on div "Accounting QBO Supplier option TRIPLE-S STE, selected. TRIPLE-S STE Do not send…" at bounding box center [540, 193] width 793 height 131
click at [61, 66] on div "Purchase history" at bounding box center [72, 70] width 59 height 10
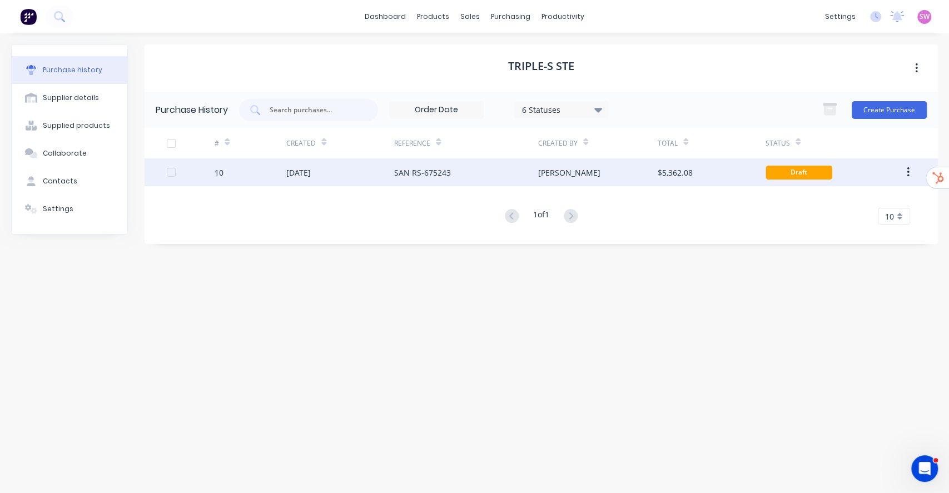
click at [497, 163] on div "SAN RS-675243" at bounding box center [465, 172] width 143 height 28
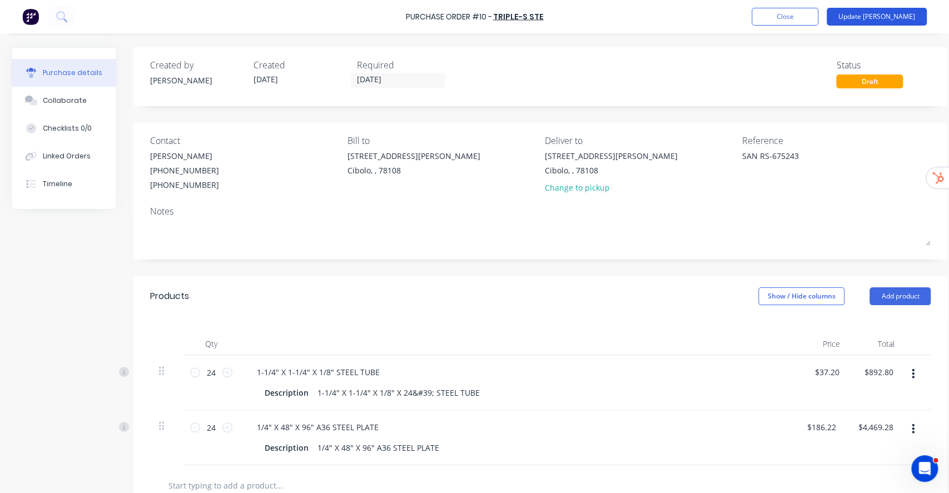
click at [901, 19] on button "Update Bill" at bounding box center [876, 17] width 100 height 18
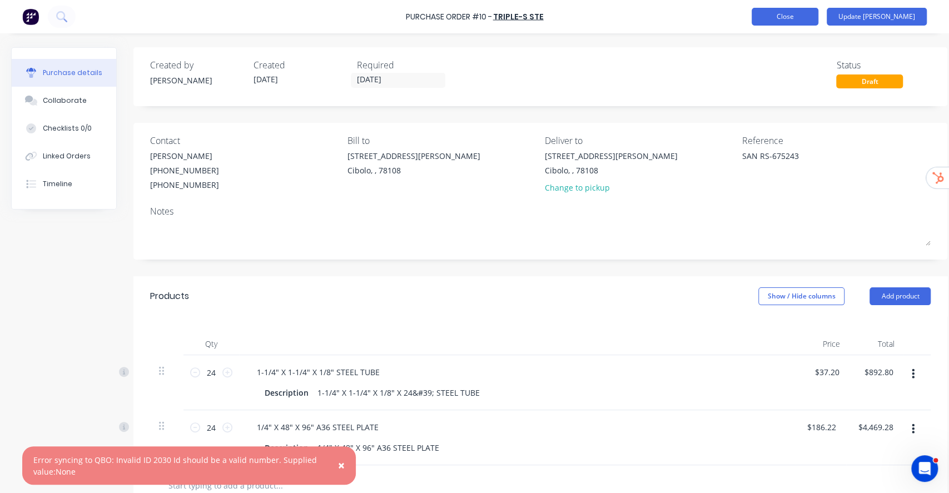
type textarea "x"
click at [799, 17] on button "Close" at bounding box center [784, 17] width 67 height 18
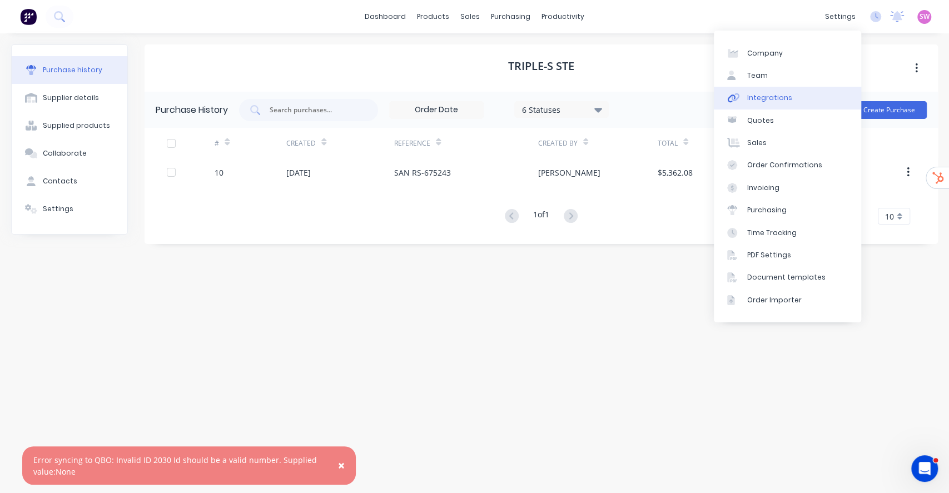
click at [785, 102] on div "Integrations" at bounding box center [769, 98] width 45 height 10
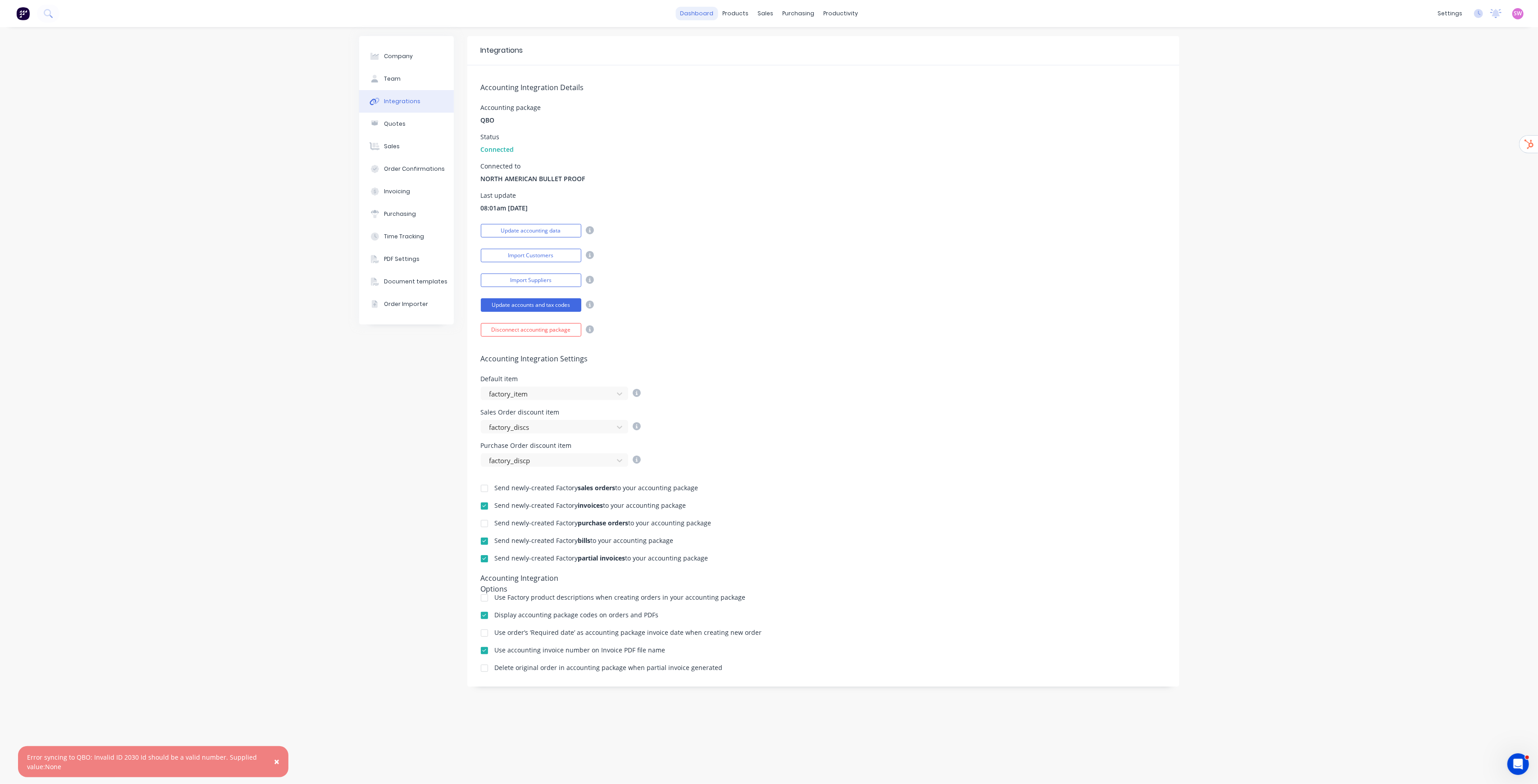
click at [709, 19] on link "dashboard" at bounding box center [696, 13] width 42 height 14
